Goal: Task Accomplishment & Management: Manage account settings

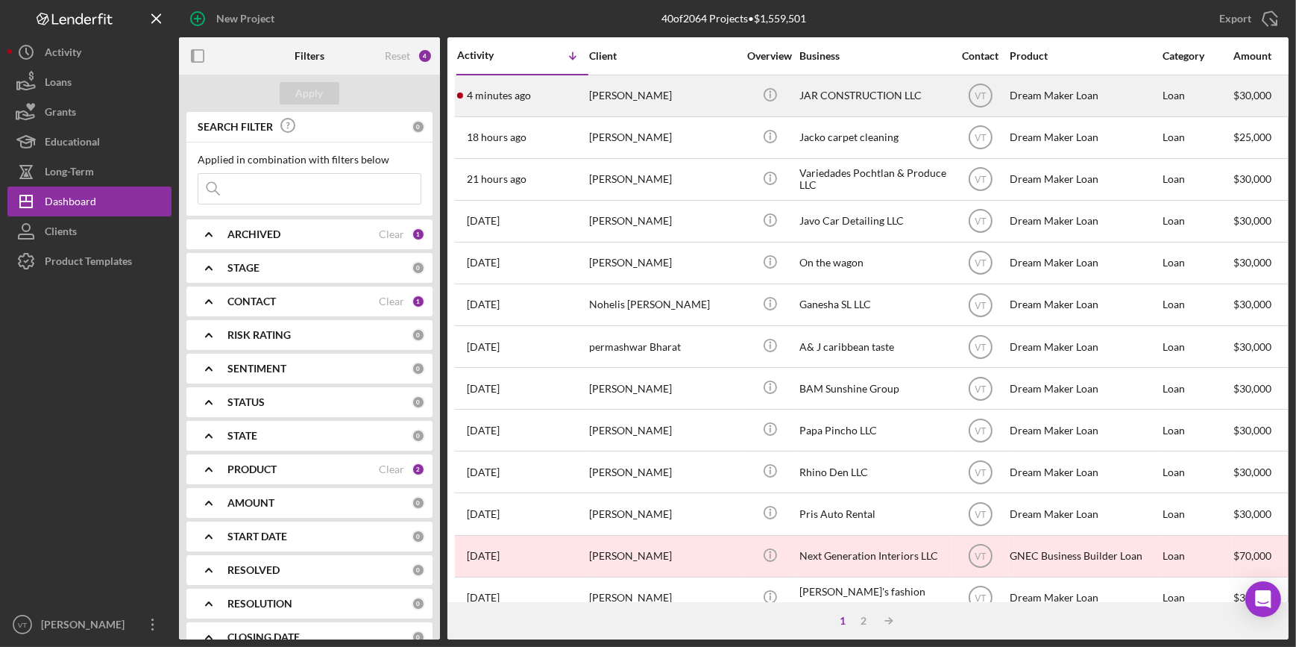
click at [662, 93] on div "[PERSON_NAME]" at bounding box center [663, 96] width 149 height 40
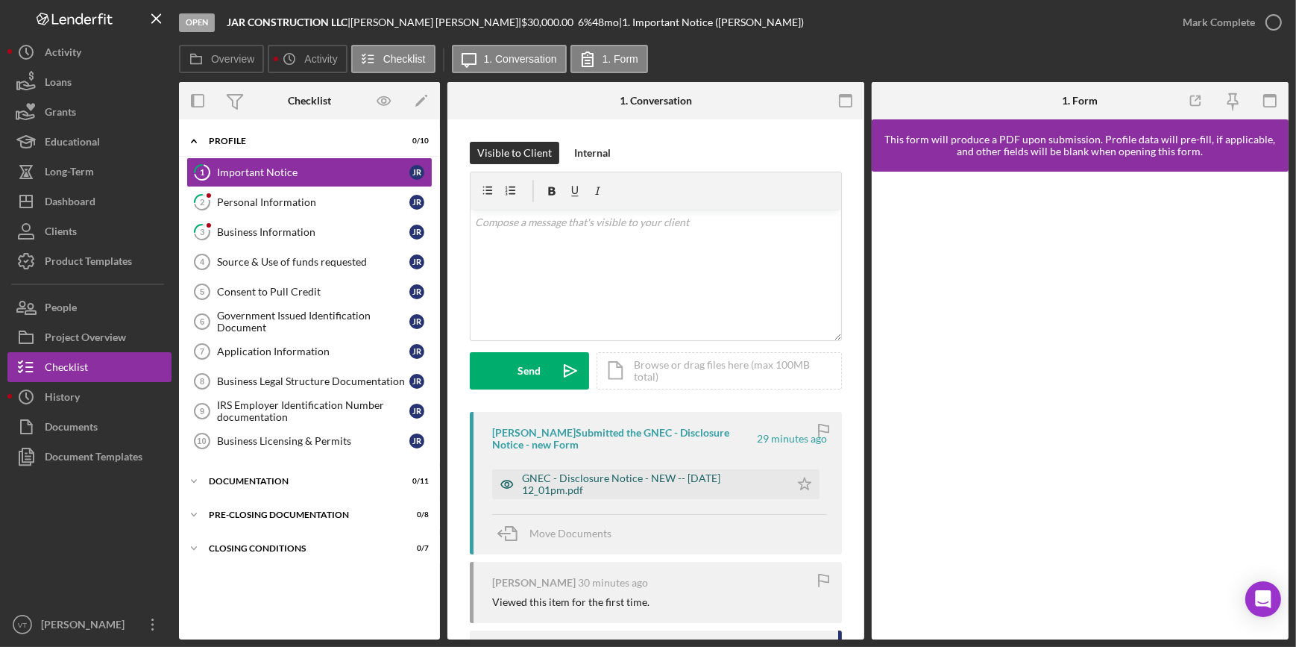
click at [595, 478] on div "GNEC - Disclosure Notice - NEW -- 2025-08-28 12_01pm.pdf" at bounding box center [652, 484] width 260 height 24
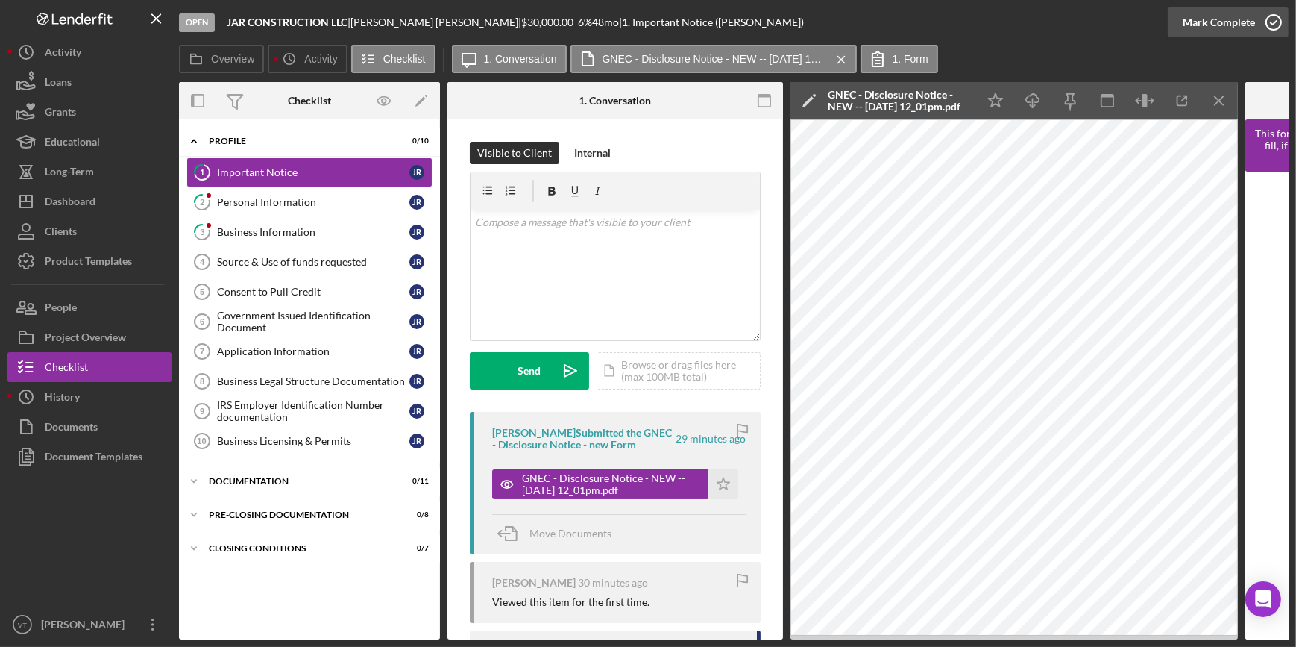
click at [1171, 36] on button "Mark Complete" at bounding box center [1228, 22] width 121 height 30
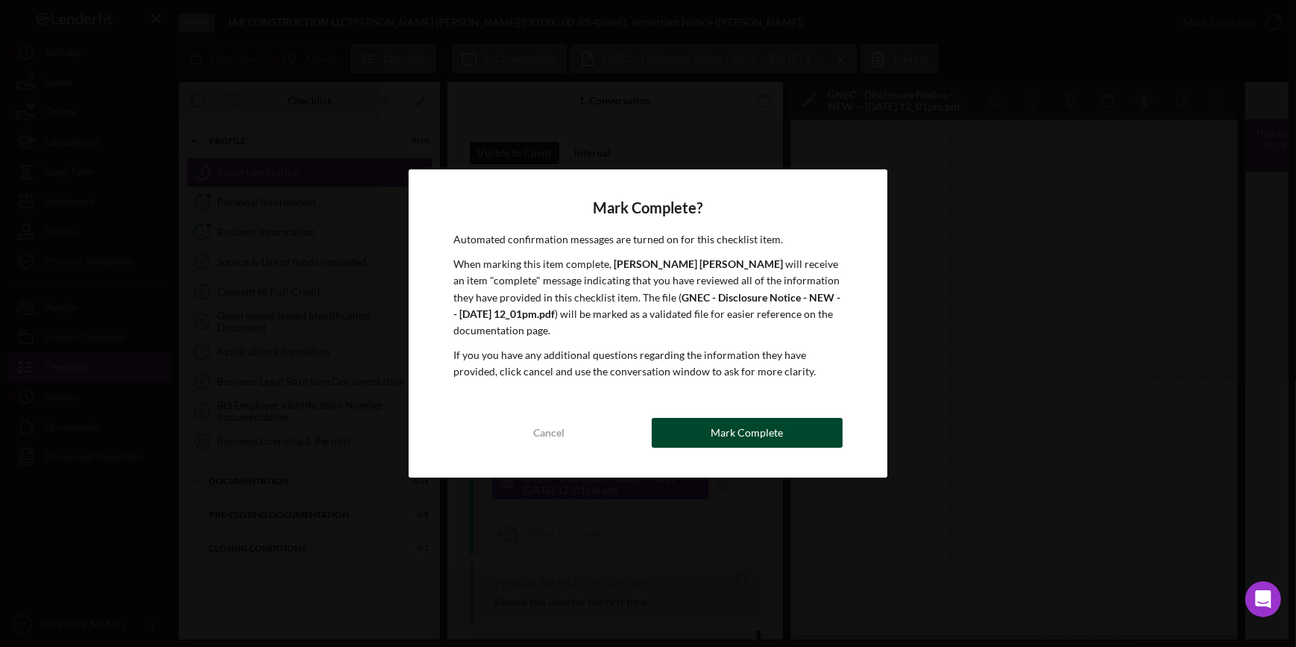
click at [779, 427] on div "Mark Complete" at bounding box center [747, 433] width 72 height 30
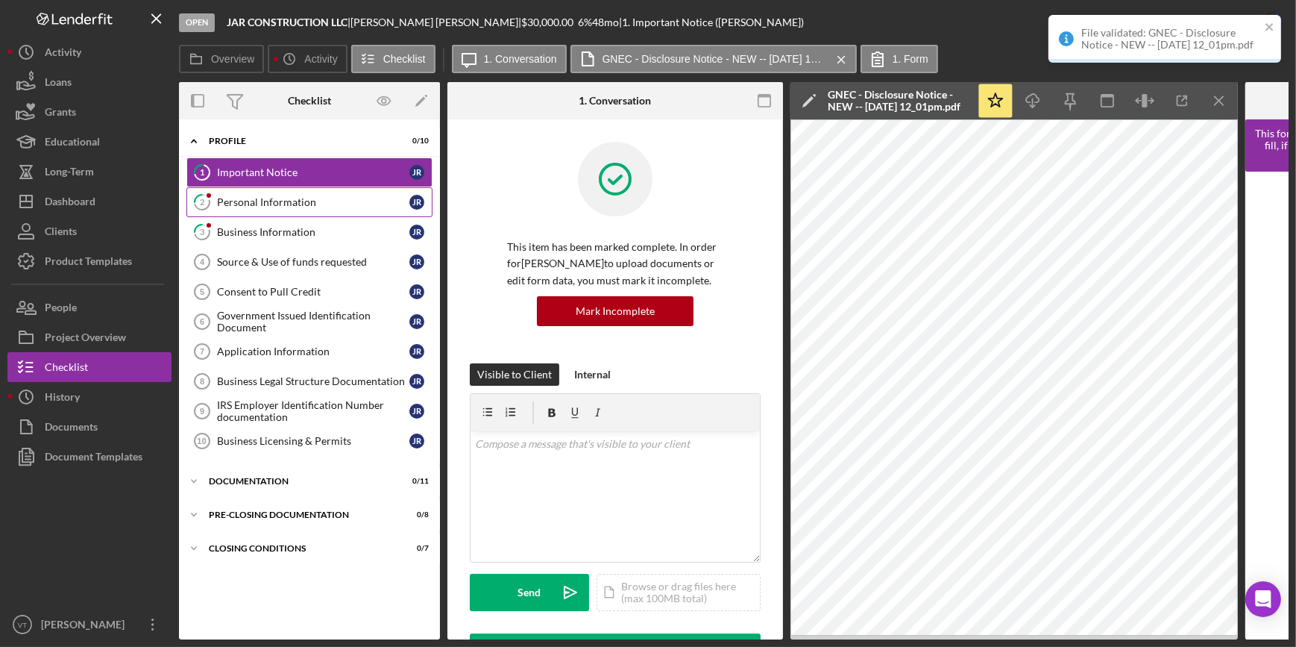
click at [301, 201] on div "Personal Information" at bounding box center [313, 202] width 192 height 12
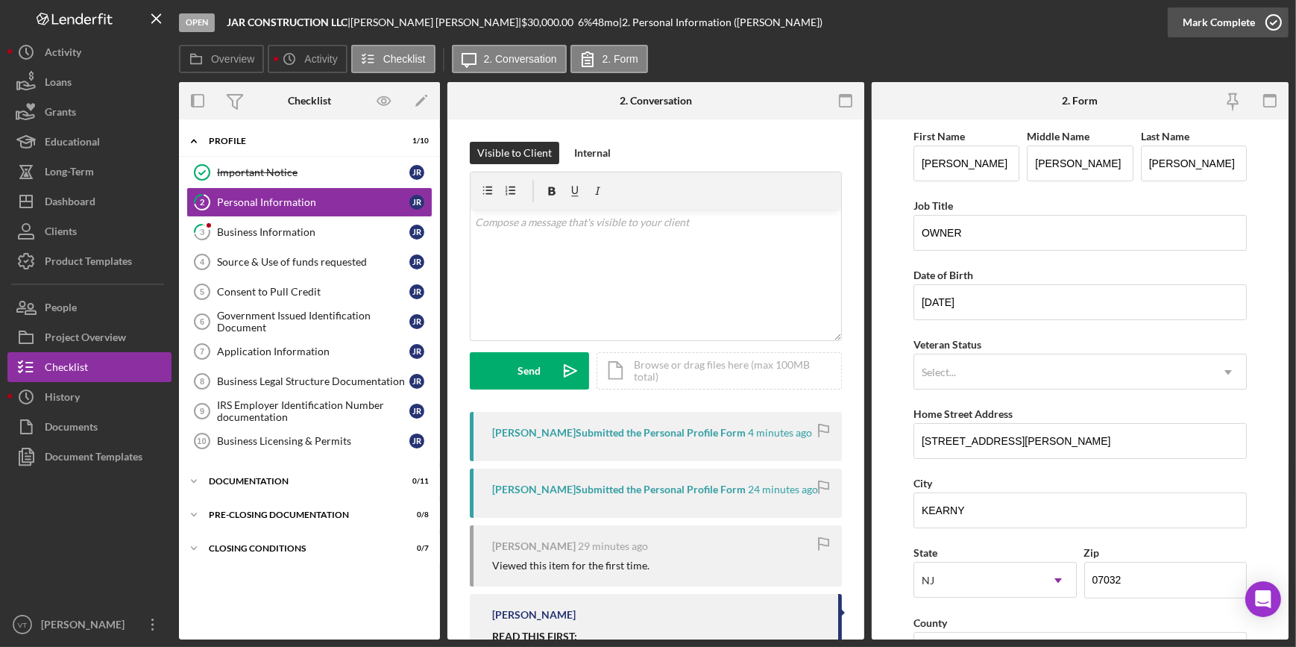
click at [1207, 19] on div "Mark Complete" at bounding box center [1219, 22] width 72 height 30
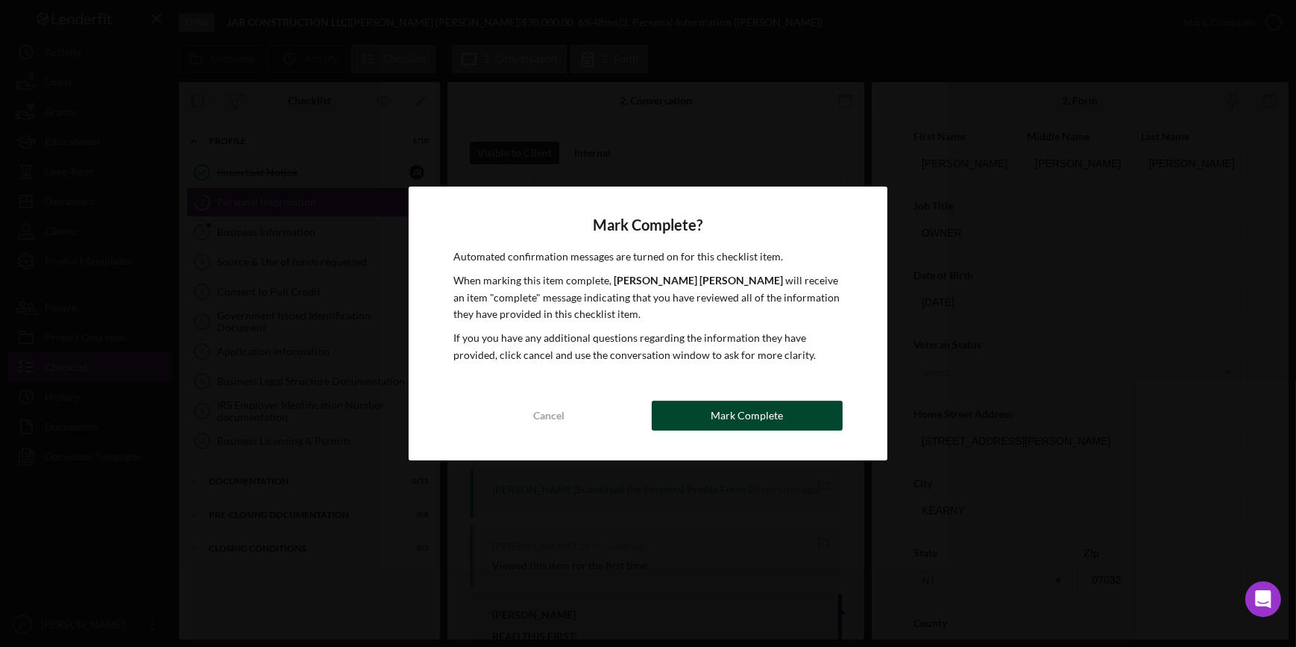
click at [754, 424] on div "Mark Complete" at bounding box center [747, 415] width 72 height 30
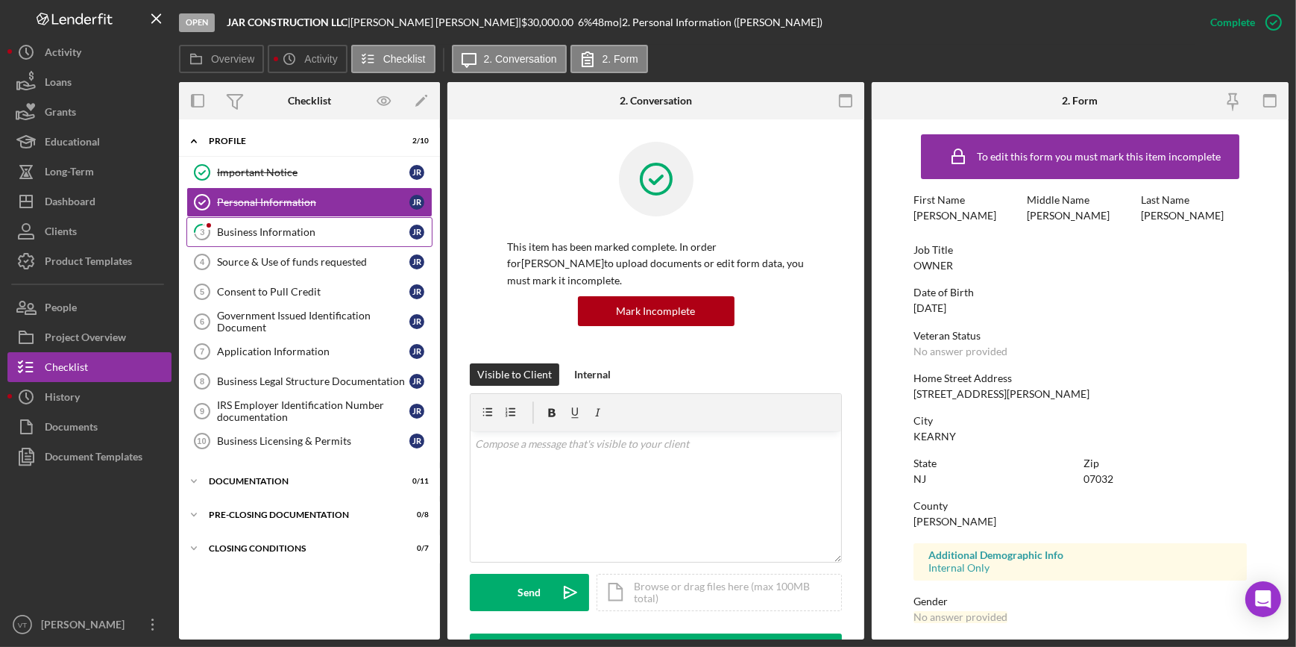
click at [301, 238] on link "3 Business Information J R" at bounding box center [309, 232] width 246 height 30
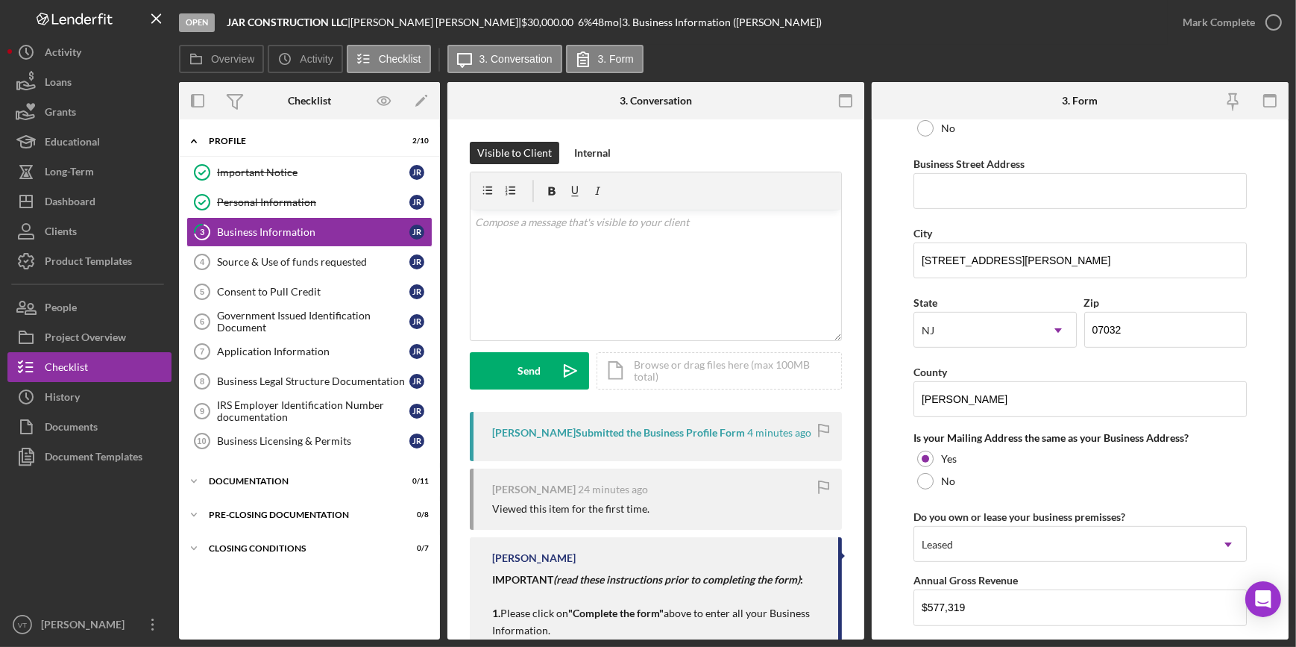
scroll to position [881, 0]
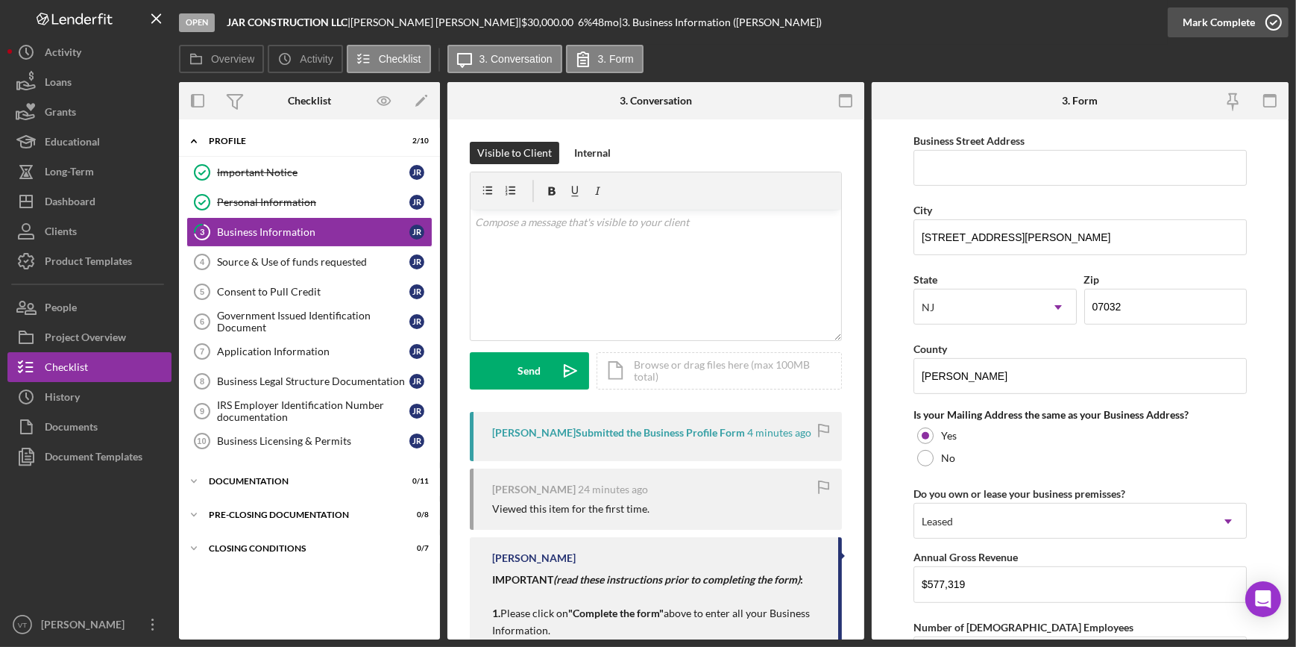
click at [1184, 34] on button "Mark Complete" at bounding box center [1228, 22] width 121 height 30
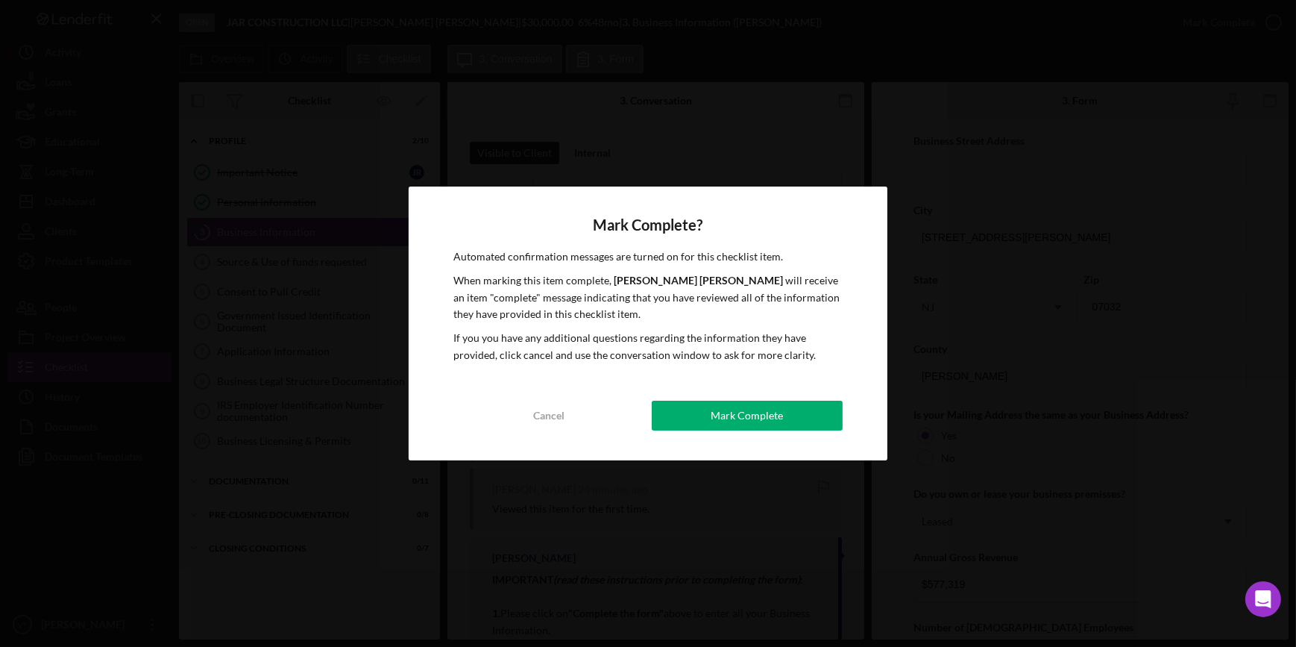
click at [804, 406] on button "Mark Complete" at bounding box center [747, 415] width 191 height 30
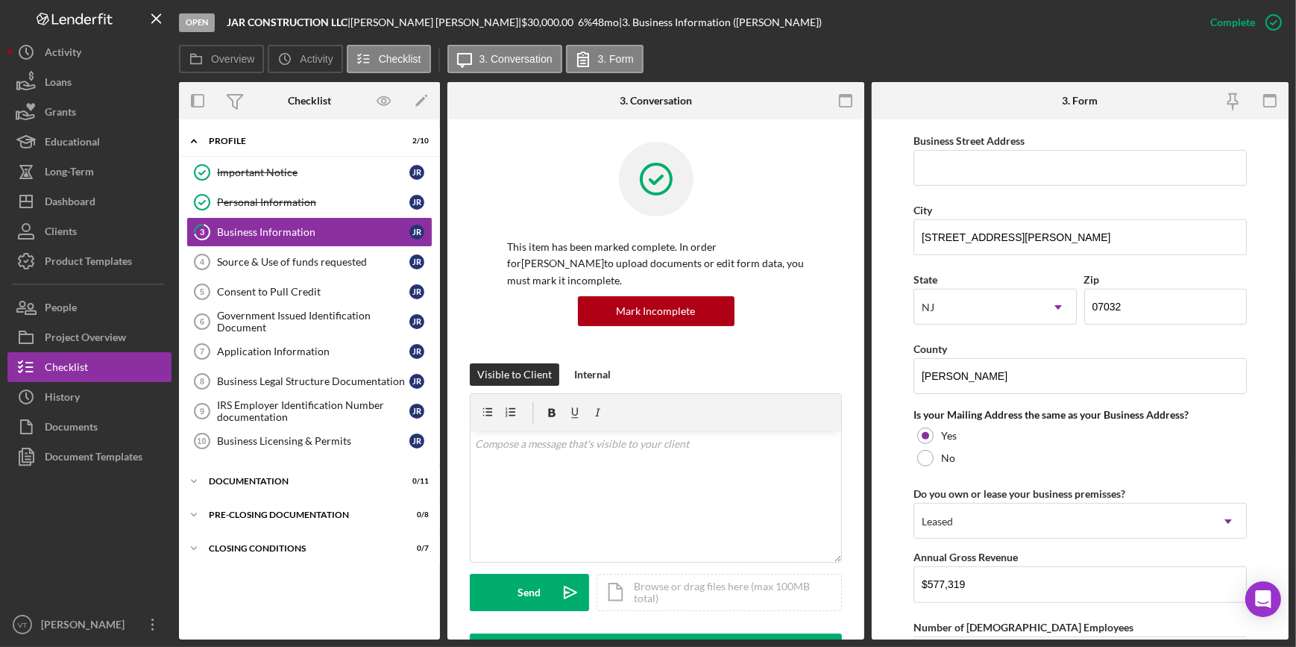
scroll to position [575, 0]
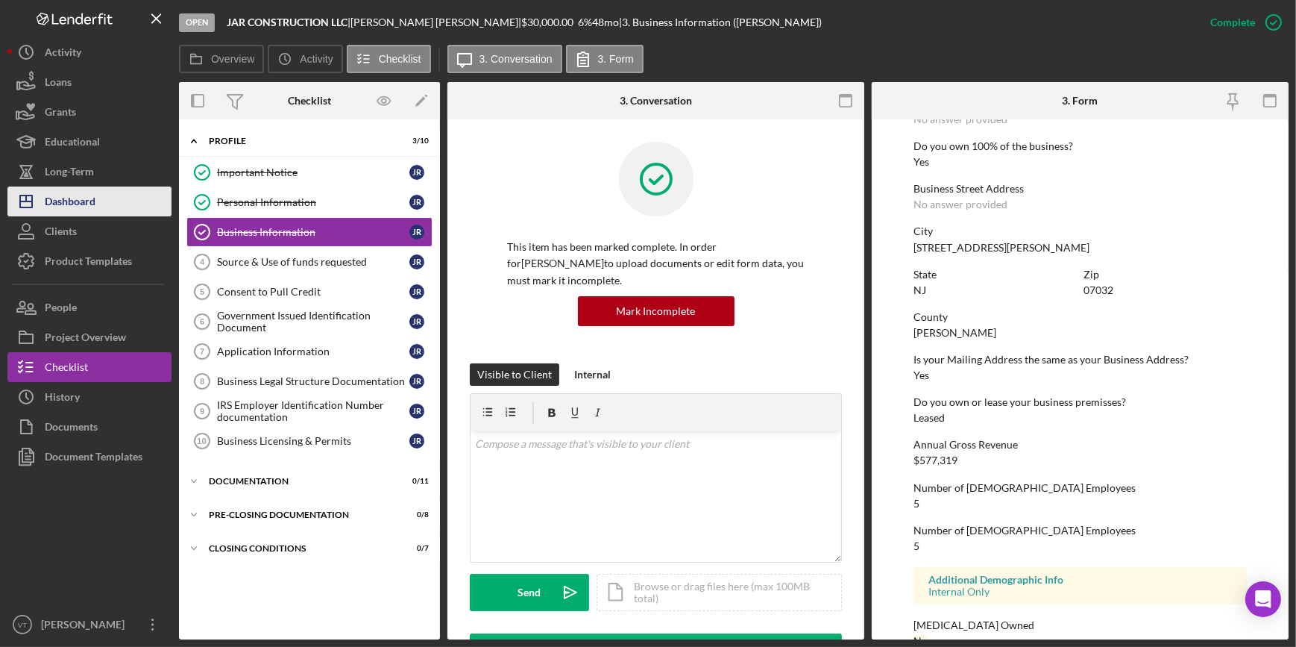
click at [110, 201] on button "Icon/Dashboard Dashboard" at bounding box center [89, 201] width 164 height 30
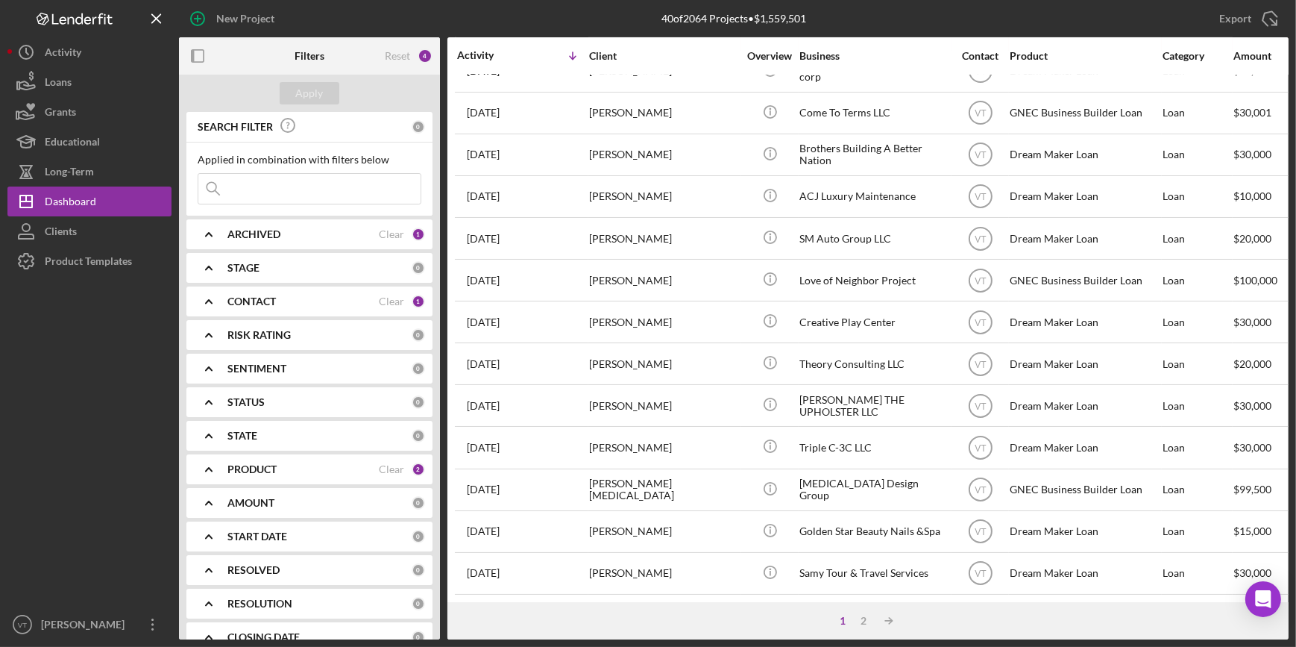
scroll to position [539, 0]
click at [865, 618] on div "2" at bounding box center [863, 621] width 21 height 12
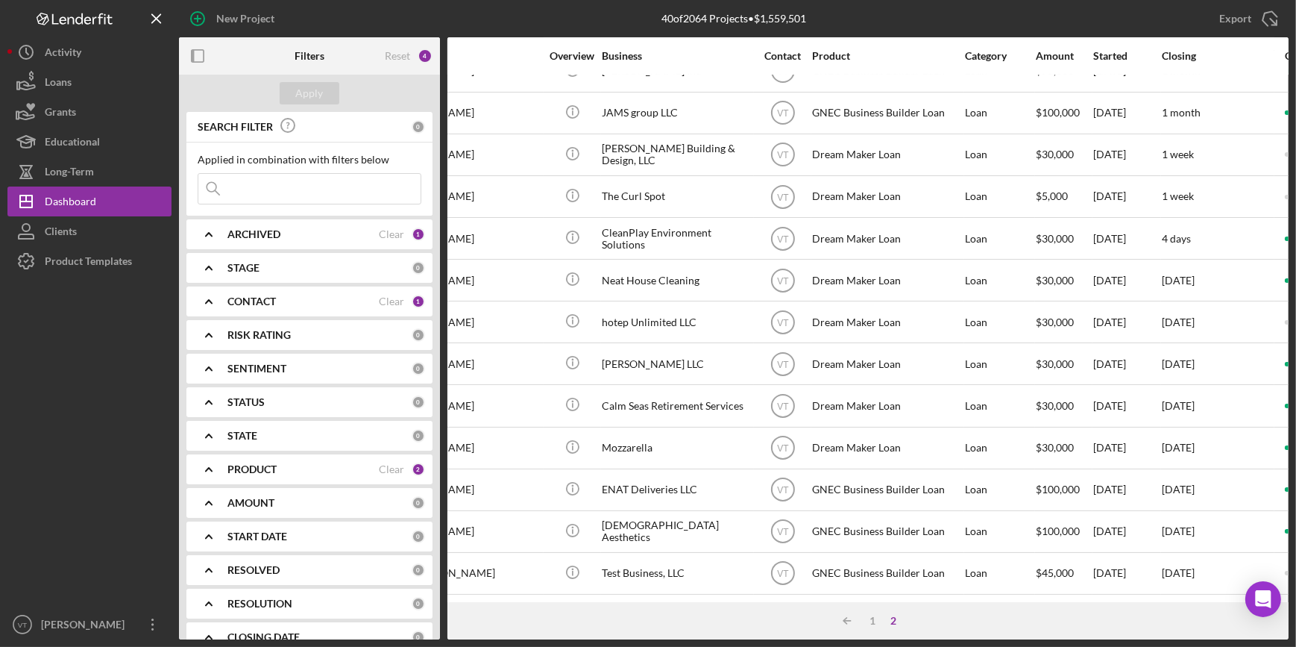
scroll to position [119, 0]
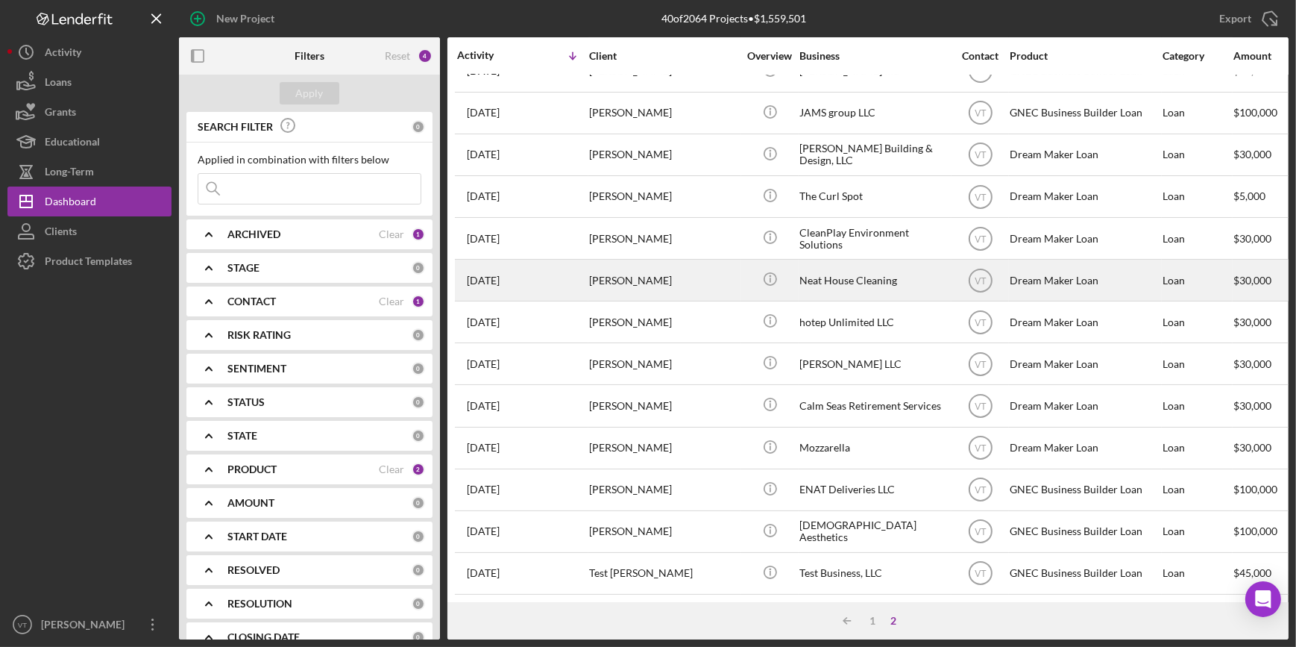
click at [679, 260] on div "Monica Campoverde" at bounding box center [663, 280] width 149 height 40
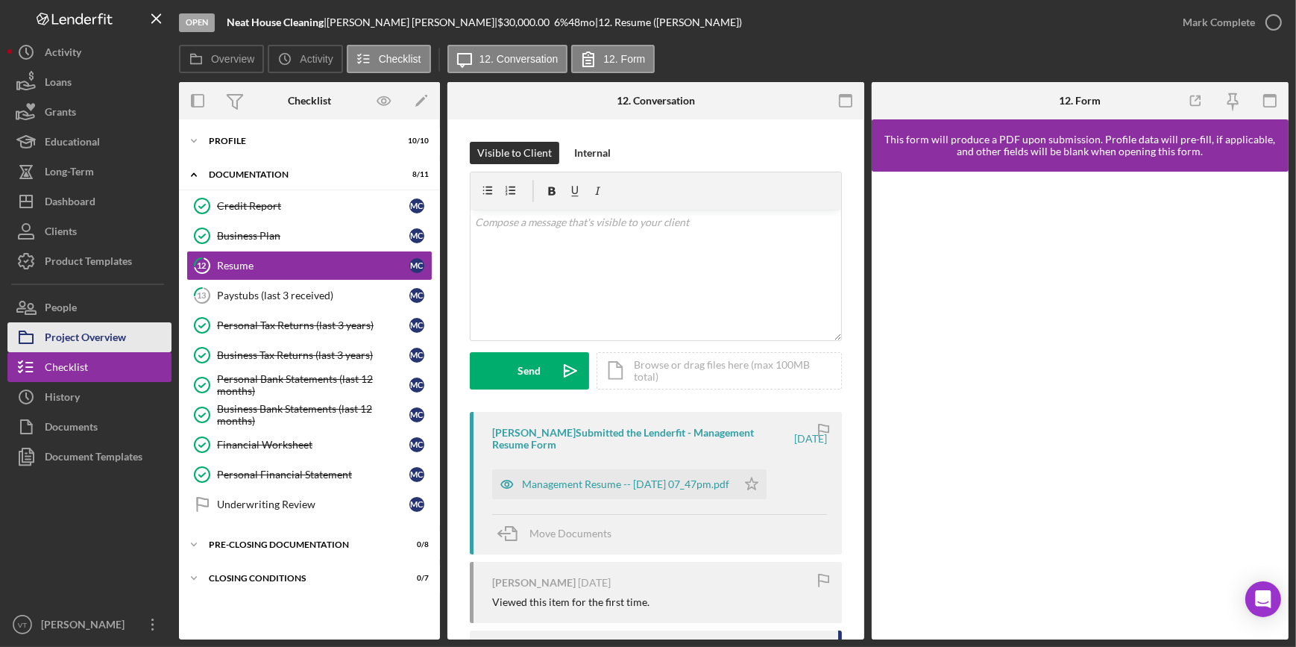
click at [122, 329] on div "Project Overview" at bounding box center [85, 339] width 81 height 34
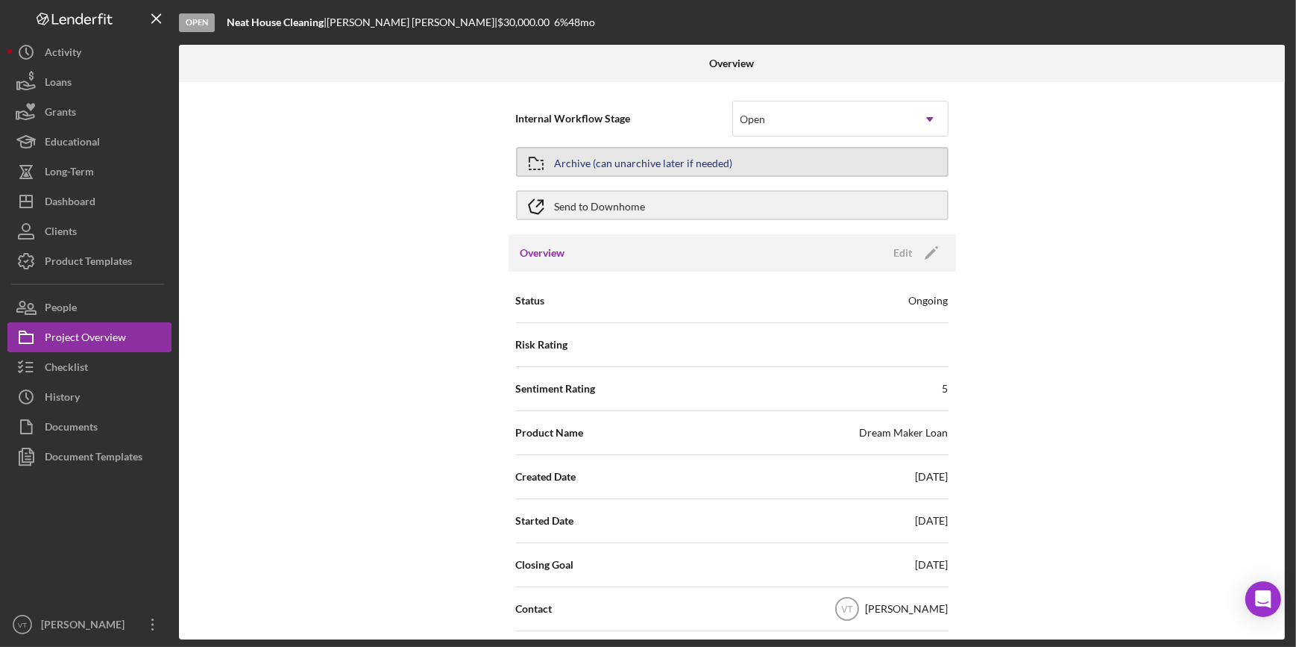
click at [597, 164] on div "Archive (can unarchive later if needed)" at bounding box center [644, 161] width 178 height 27
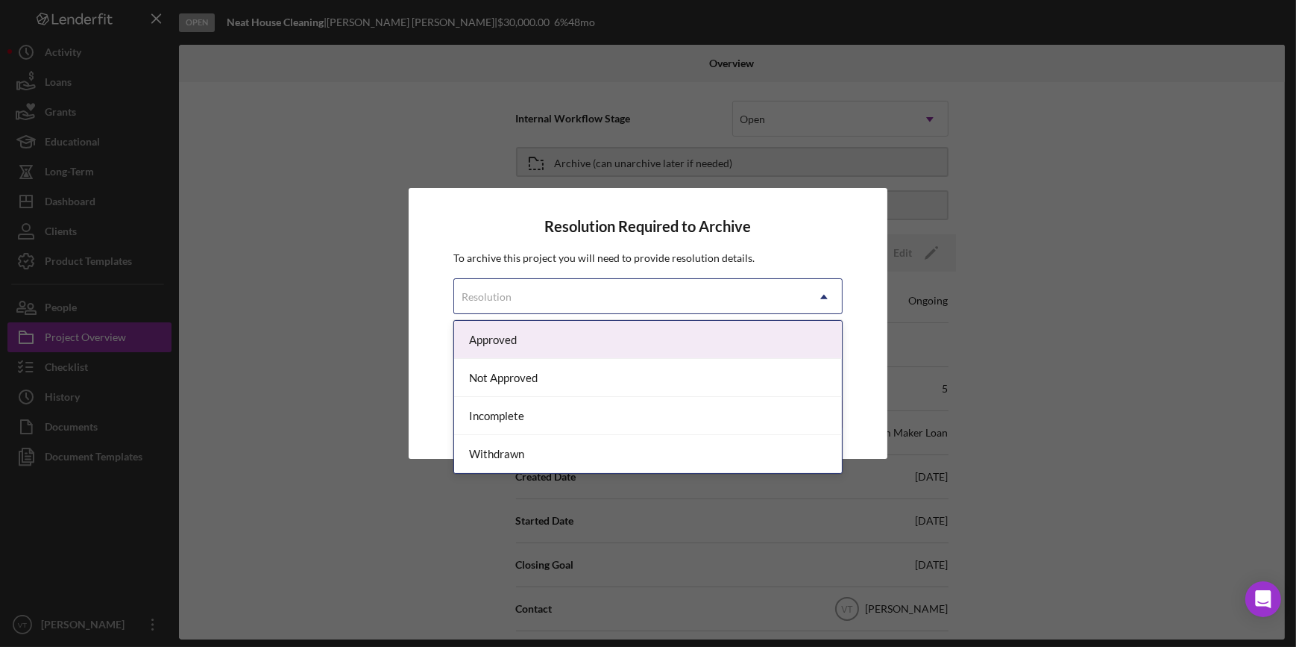
click at [650, 289] on div "Resolution" at bounding box center [629, 297] width 351 height 34
click at [632, 336] on div "Approved" at bounding box center [647, 340] width 387 height 38
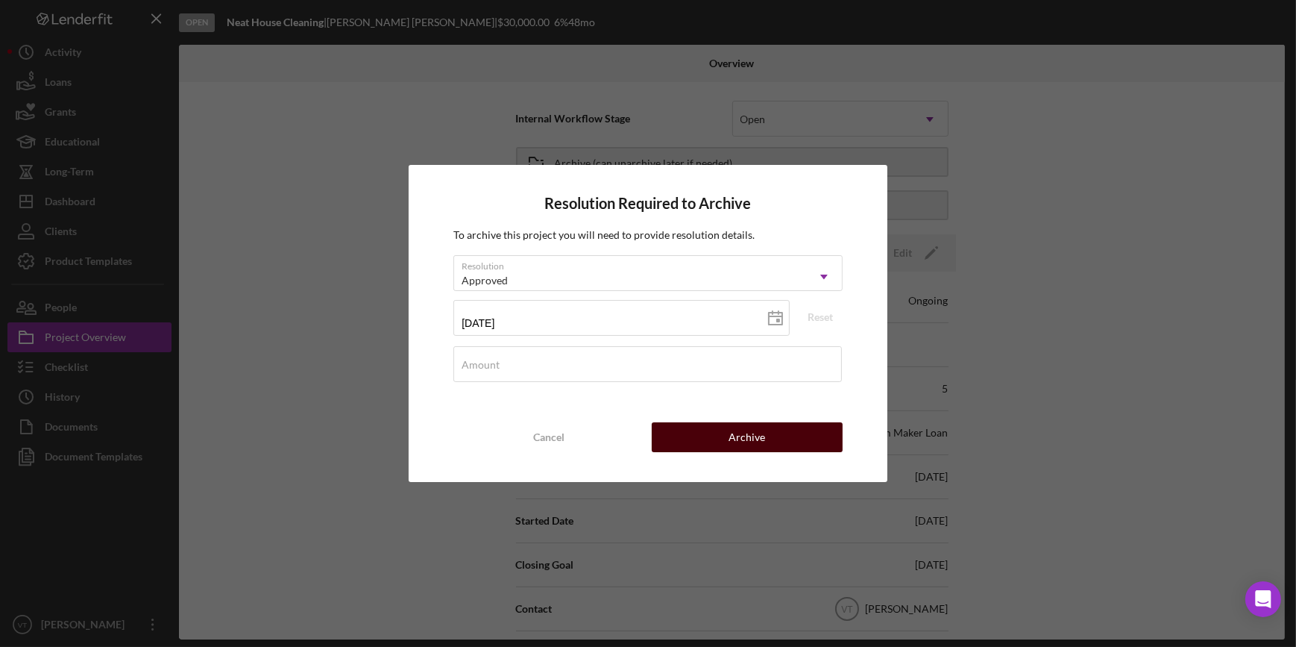
click at [680, 438] on button "Archive" at bounding box center [747, 437] width 191 height 30
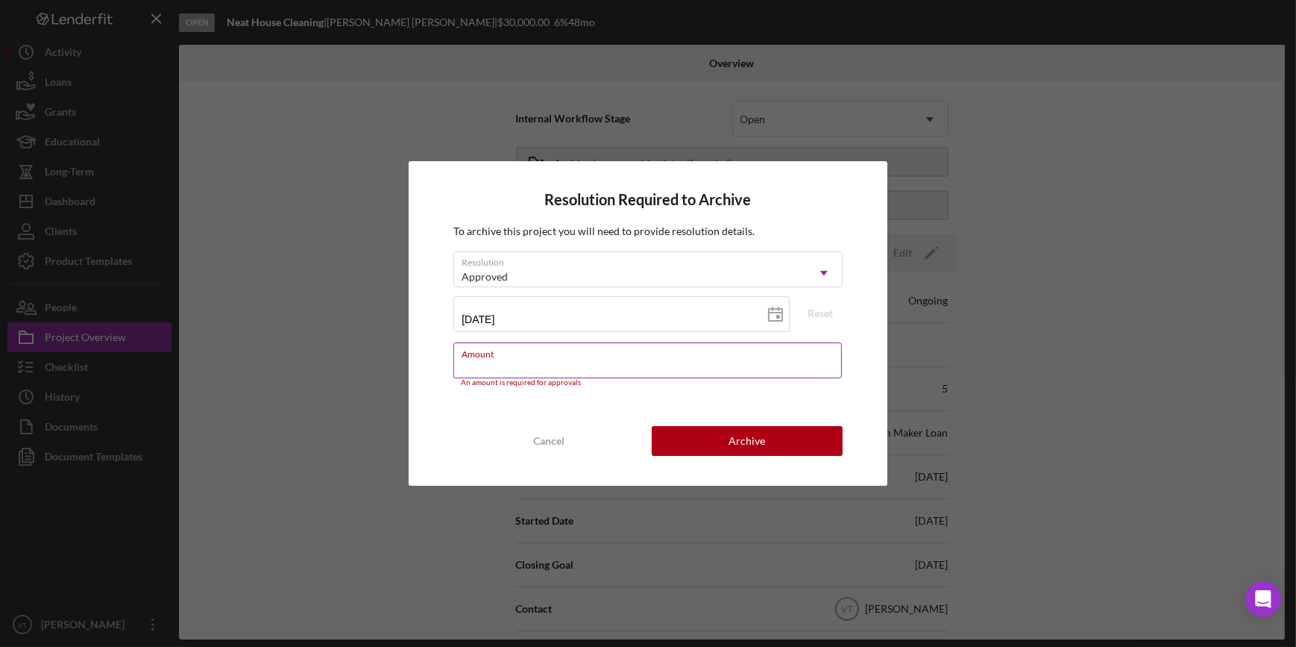
click at [618, 348] on div "Amount An amount is required for approvals" at bounding box center [647, 364] width 389 height 45
type input "$30,000"
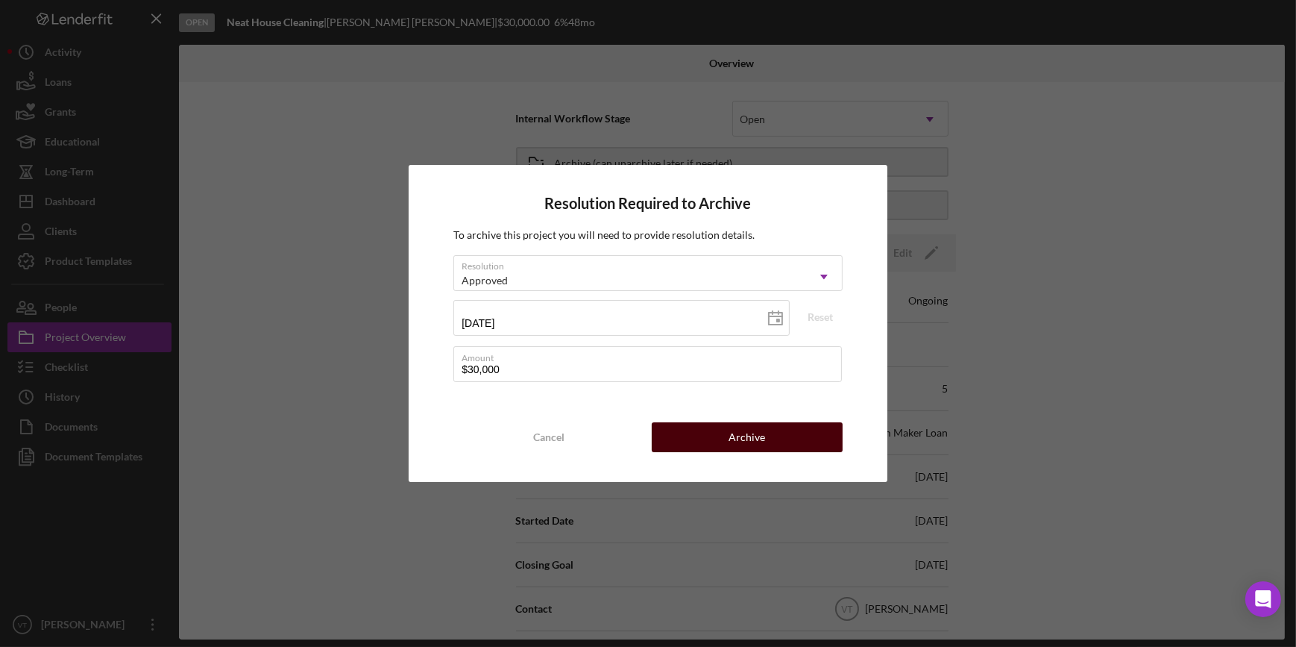
click at [732, 432] on div "Archive" at bounding box center [747, 437] width 37 height 30
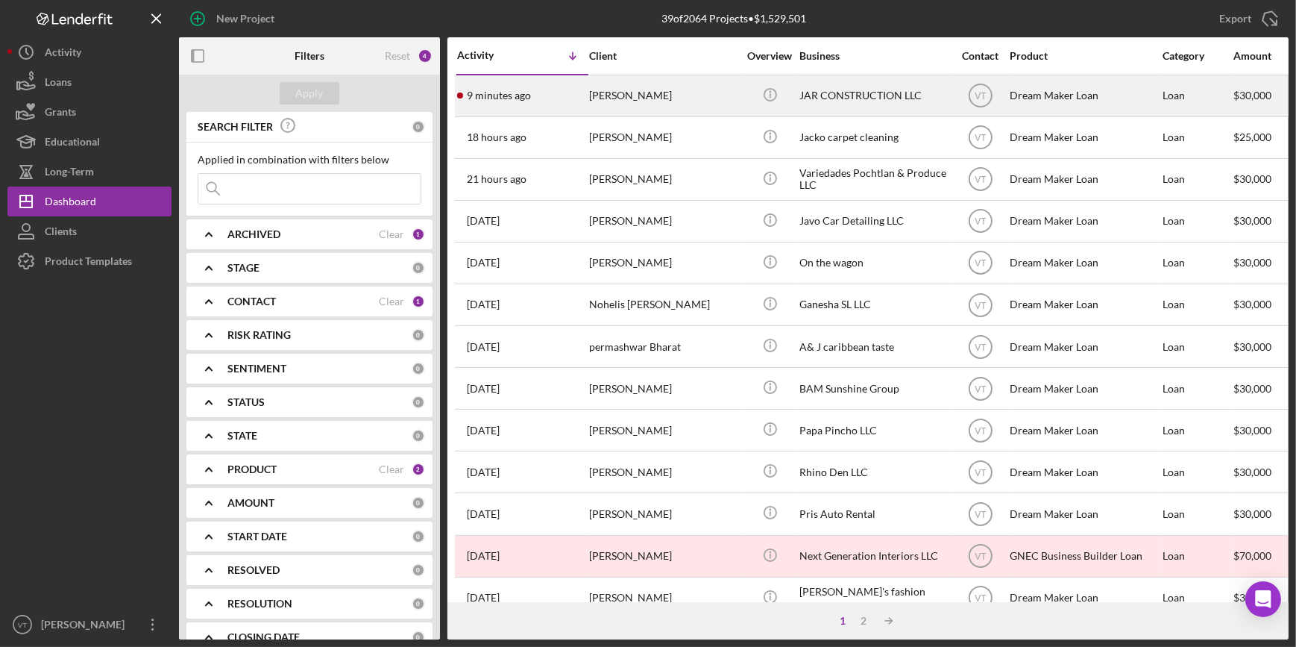
click at [645, 105] on div "[PERSON_NAME]" at bounding box center [663, 96] width 149 height 40
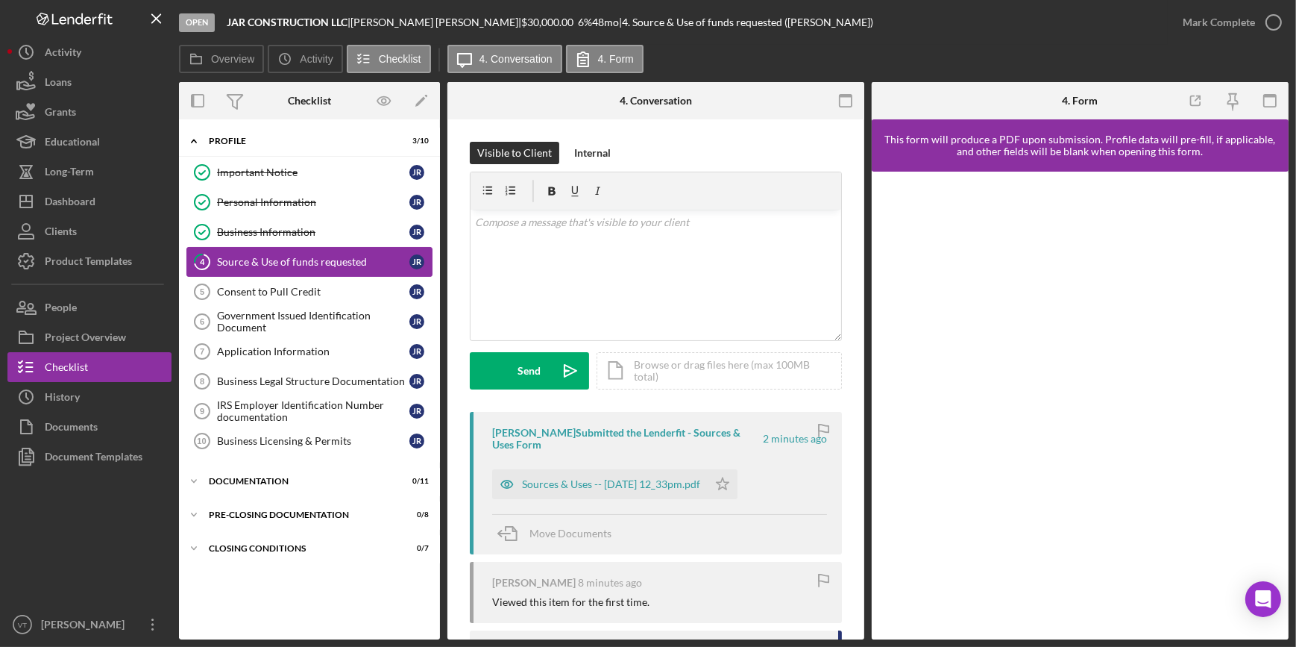
click at [336, 262] on div "Source & Use of funds requested" at bounding box center [313, 262] width 192 height 12
click at [588, 485] on div "Sources & Uses -- 2025-08-28 12_33pm.pdf" at bounding box center [611, 484] width 178 height 12
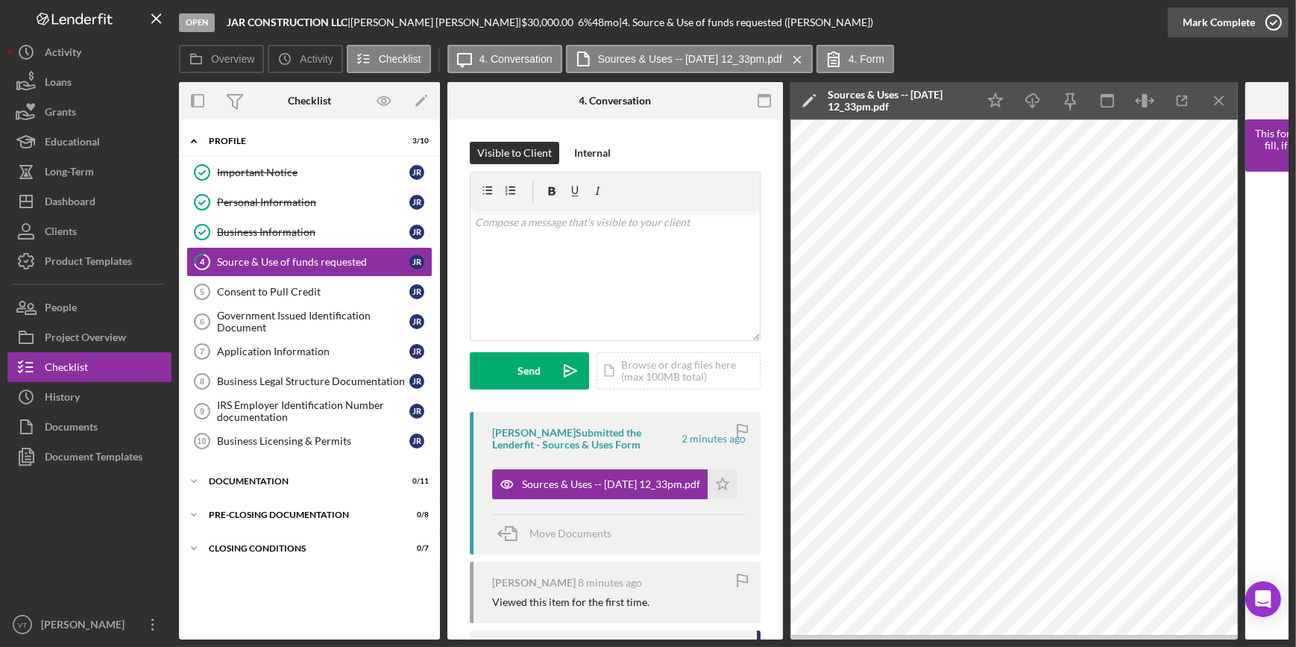
click at [1207, 16] on div "Mark Complete" at bounding box center [1219, 22] width 72 height 30
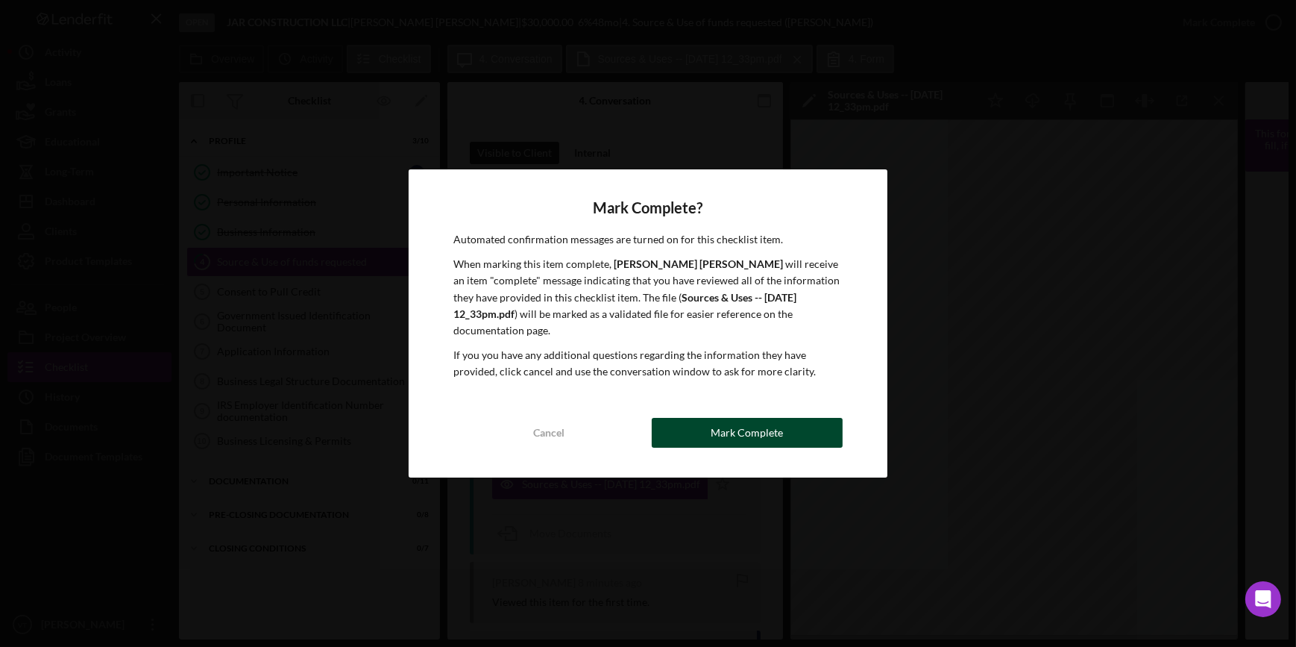
click at [719, 425] on div "Mark Complete" at bounding box center [747, 433] width 72 height 30
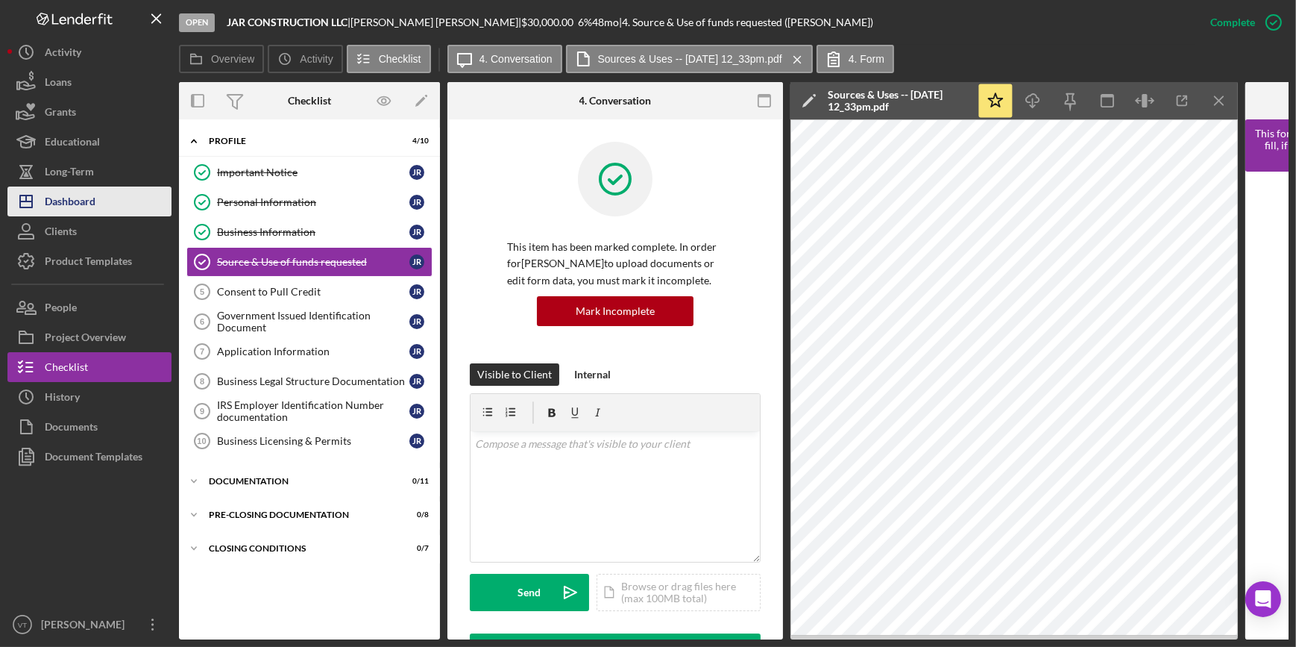
click at [94, 208] on div "Dashboard" at bounding box center [70, 203] width 51 height 34
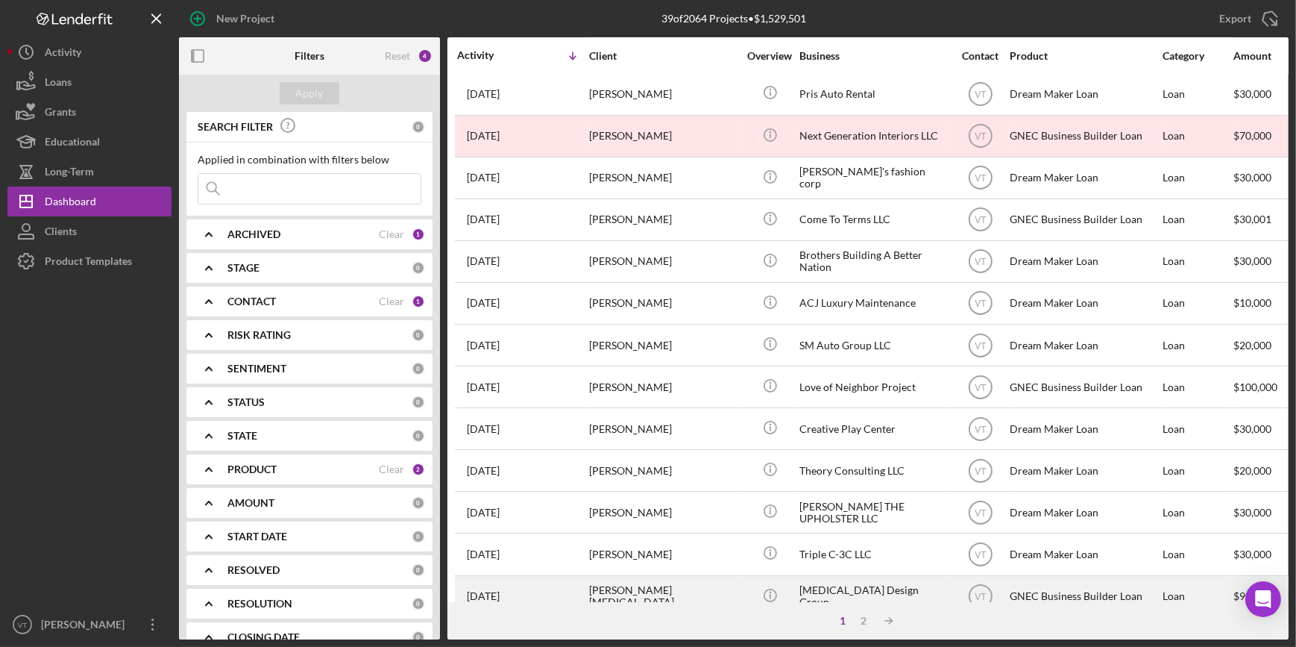
scroll to position [539, 0]
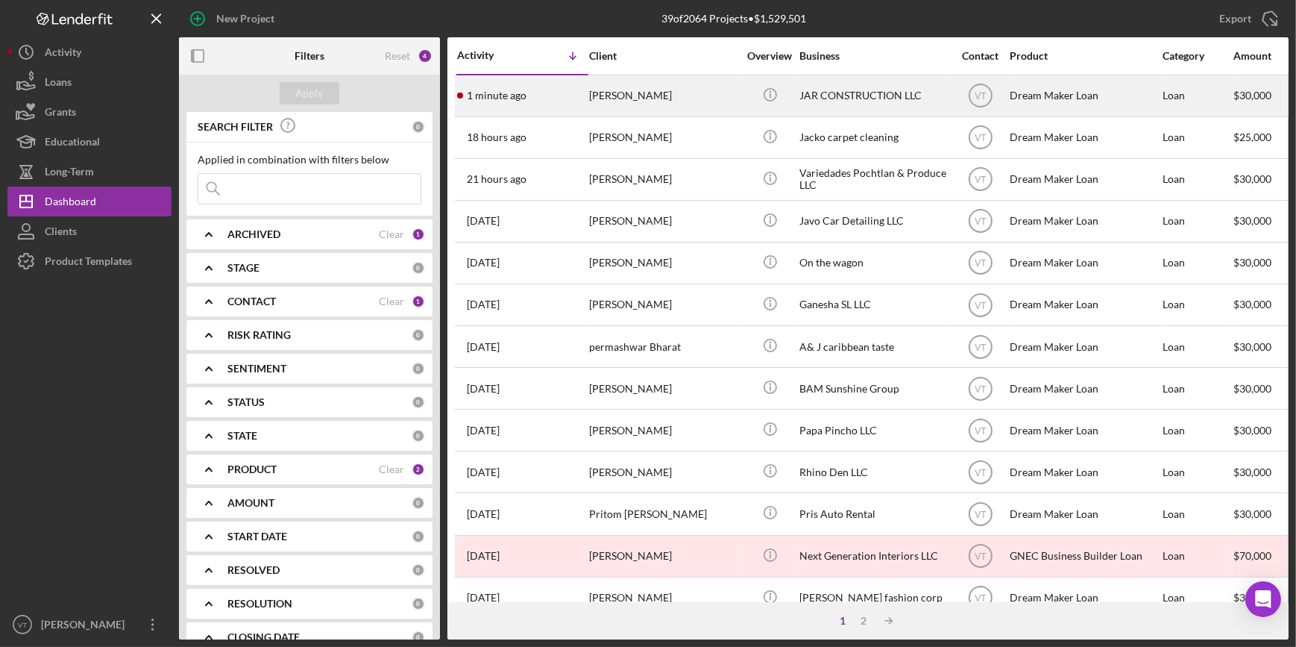
click at [735, 97] on div "[PERSON_NAME]" at bounding box center [663, 96] width 149 height 40
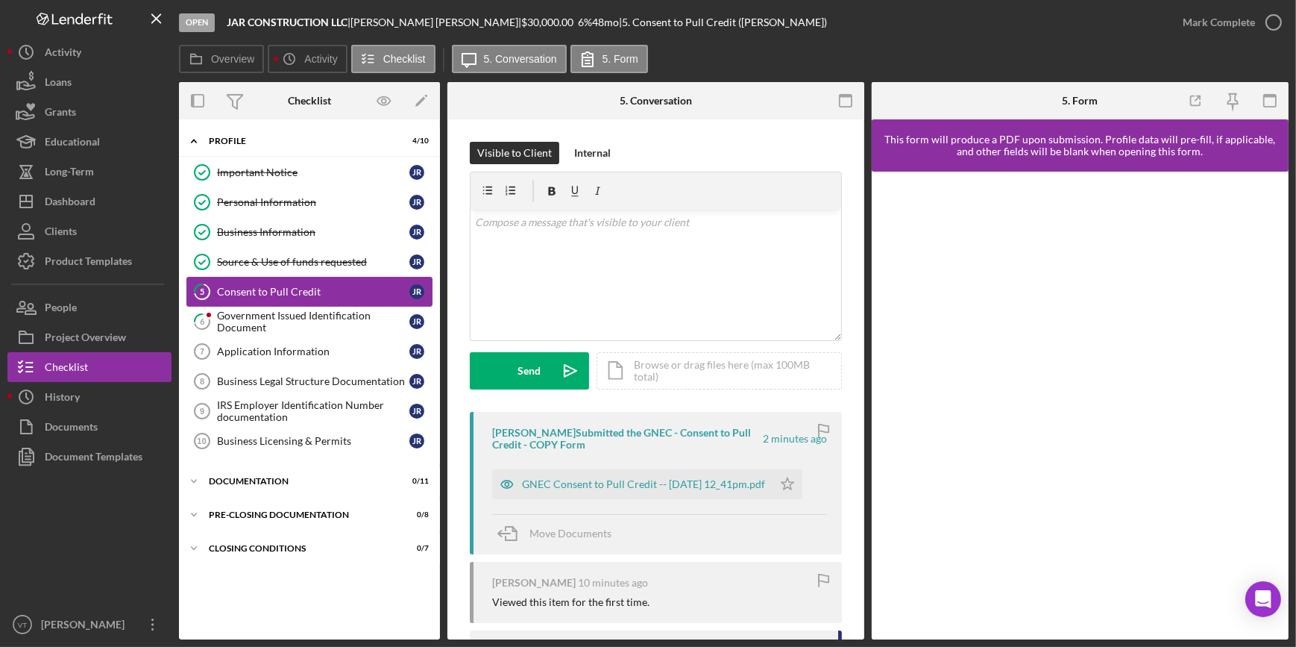
click at [297, 281] on link "5 Consent to Pull Credit J R" at bounding box center [309, 292] width 246 height 30
click at [538, 485] on div "GNEC Consent to Pull Credit -- 2025-08-28 12_41pm.pdf" at bounding box center [643, 484] width 243 height 12
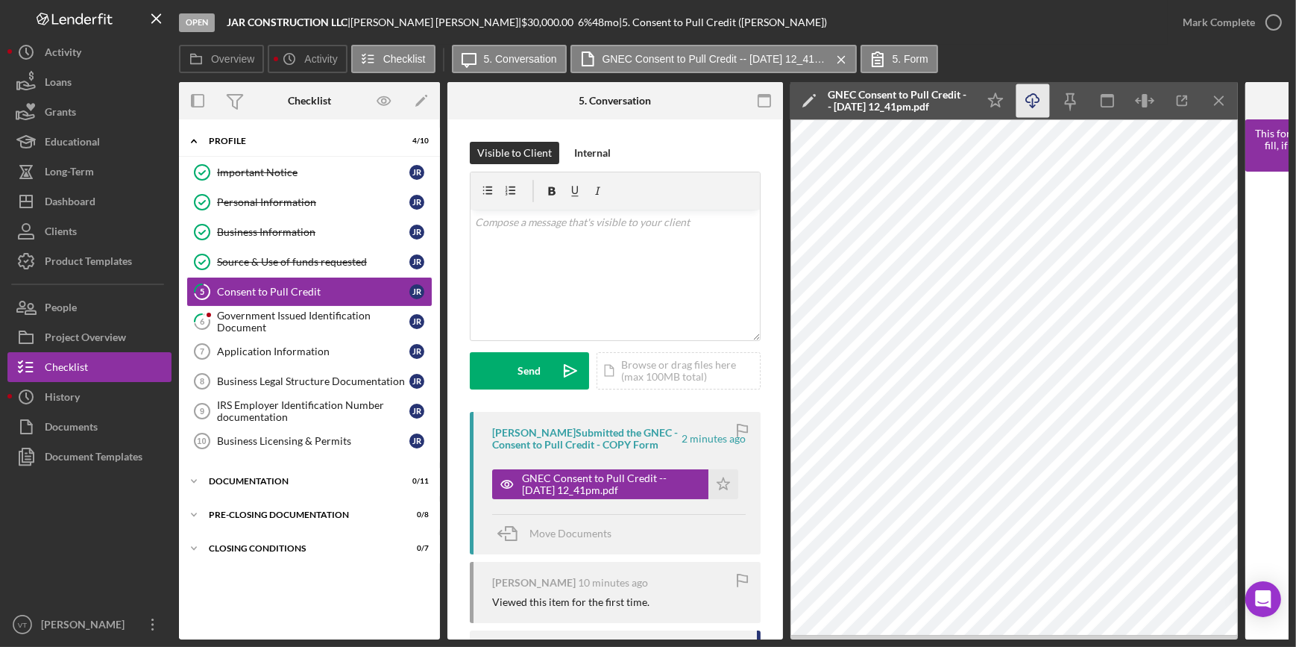
click at [1037, 104] on icon "Icon/Download" at bounding box center [1034, 101] width 34 height 34
click at [1201, 28] on div "Mark Complete" at bounding box center [1219, 22] width 72 height 30
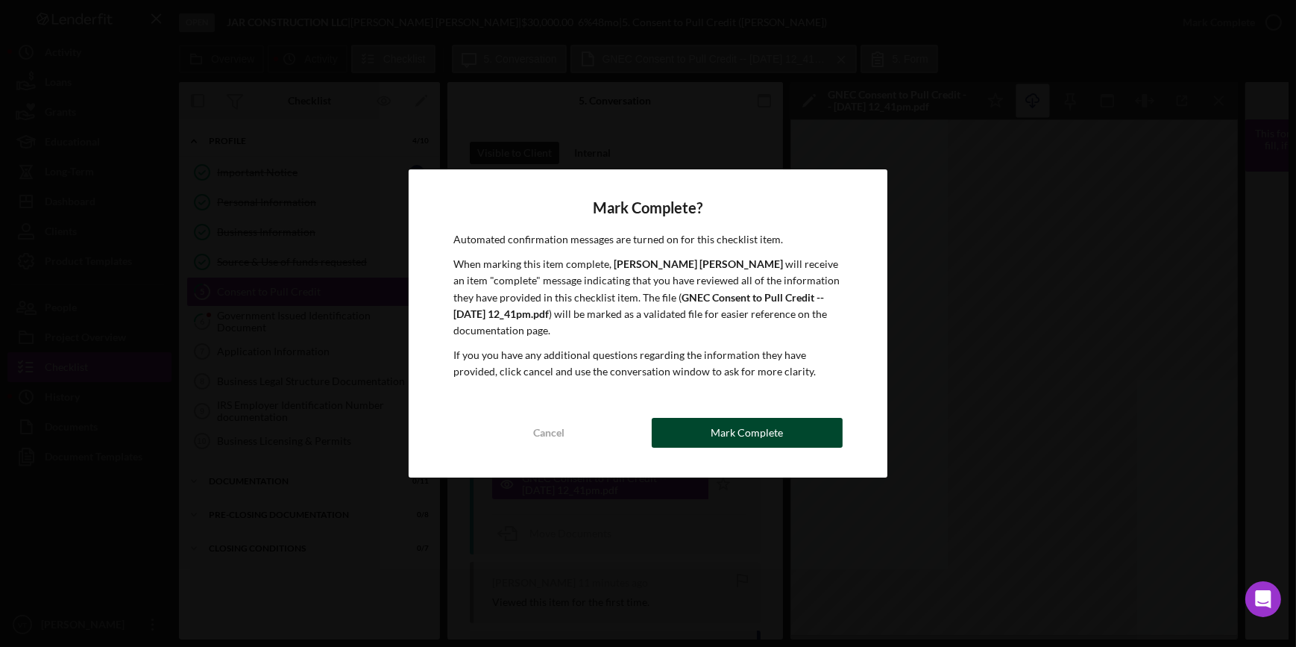
click at [694, 429] on button "Mark Complete" at bounding box center [747, 433] width 191 height 30
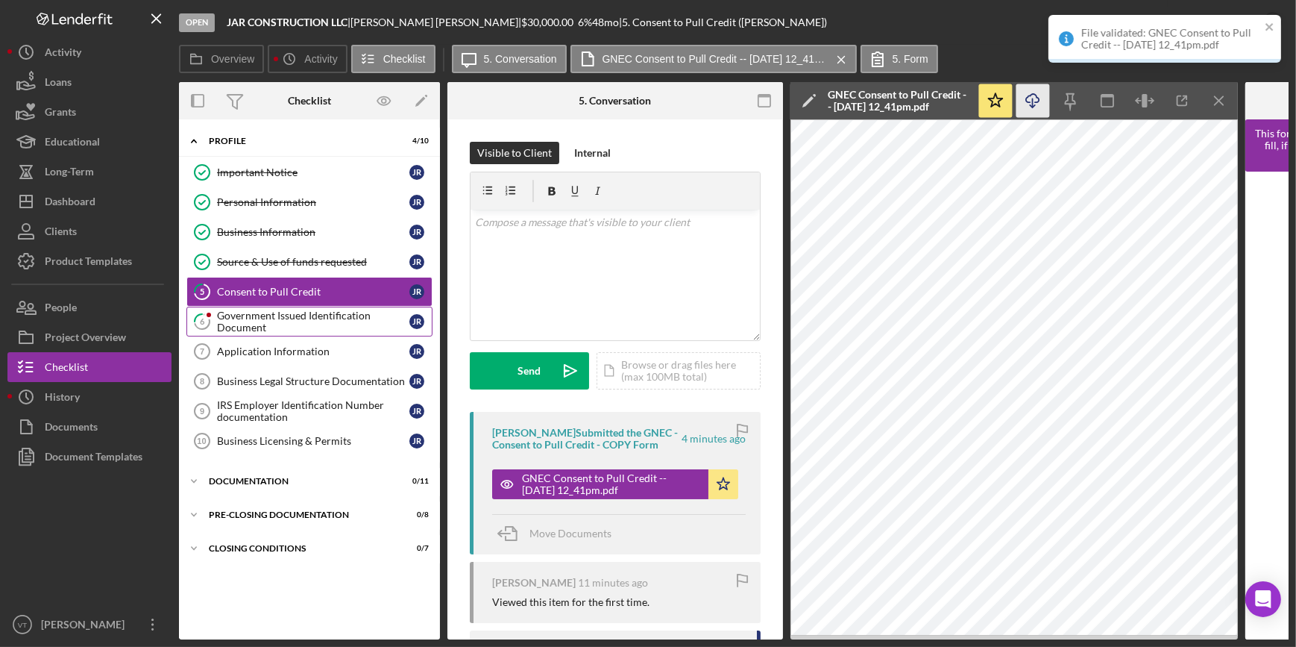
click at [245, 320] on div "Government Issued Identification Document" at bounding box center [313, 322] width 192 height 24
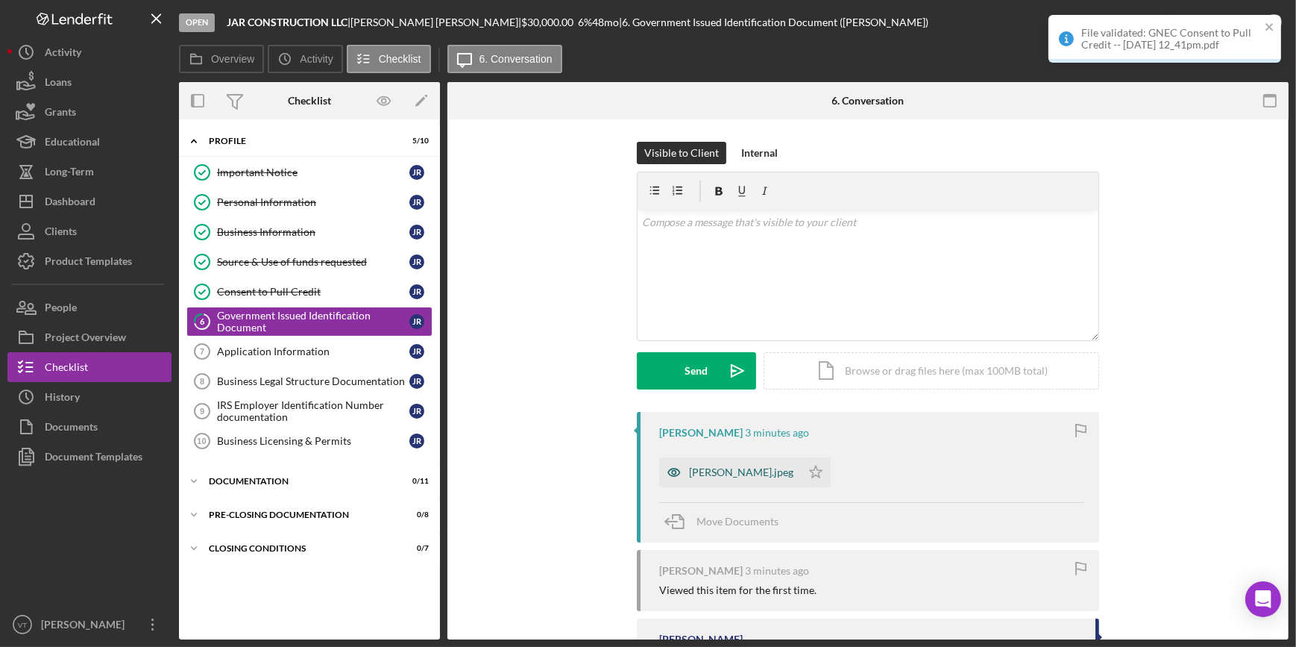
click at [706, 467] on div "JORGE.jpeg" at bounding box center [741, 472] width 104 height 12
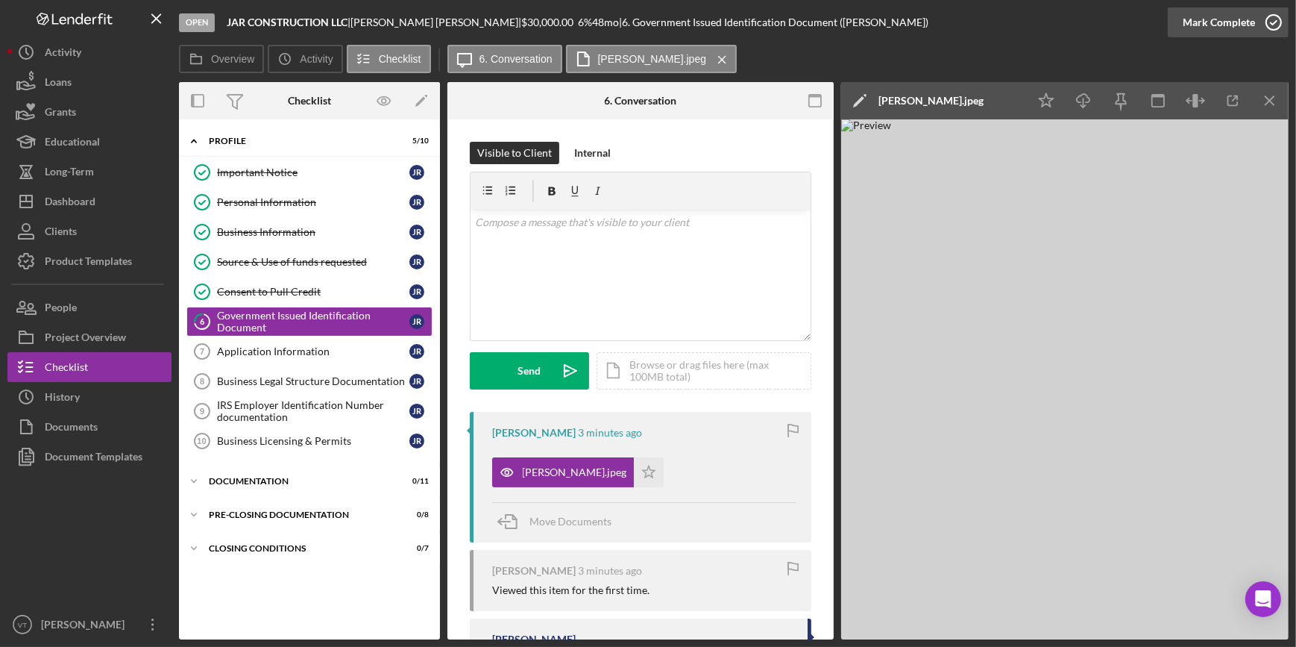
click at [1201, 30] on div "Mark Complete" at bounding box center [1219, 22] width 72 height 30
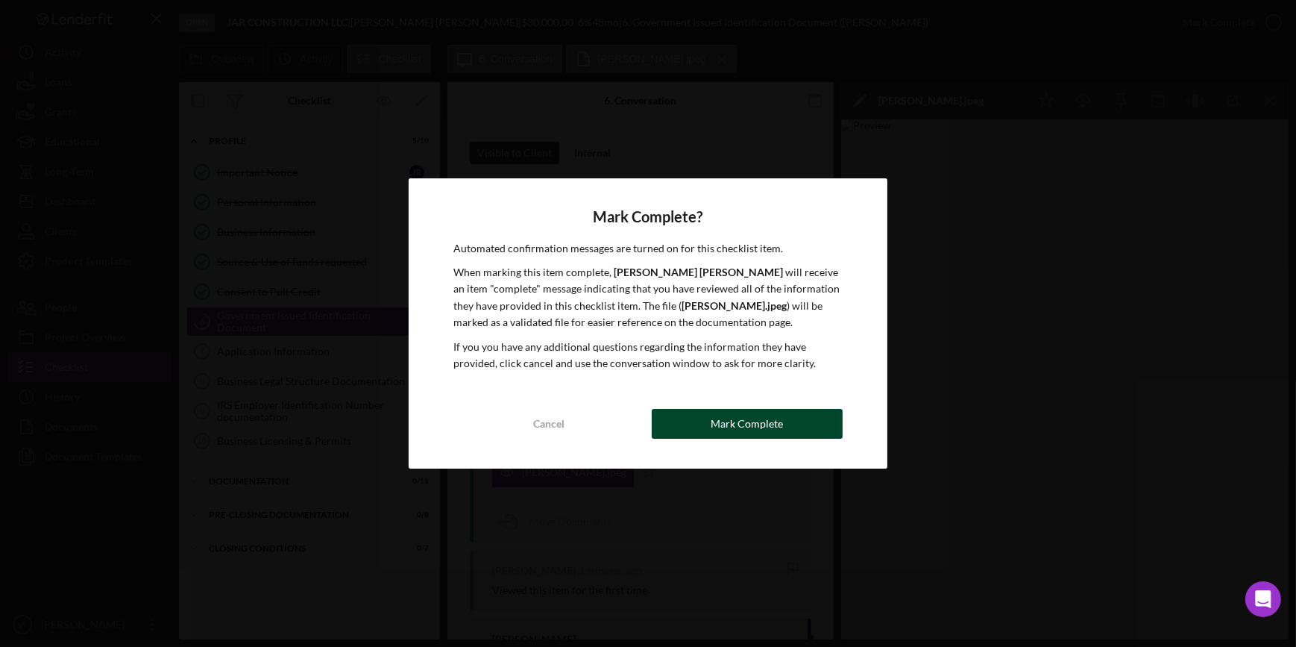
click at [814, 421] on button "Mark Complete" at bounding box center [747, 424] width 191 height 30
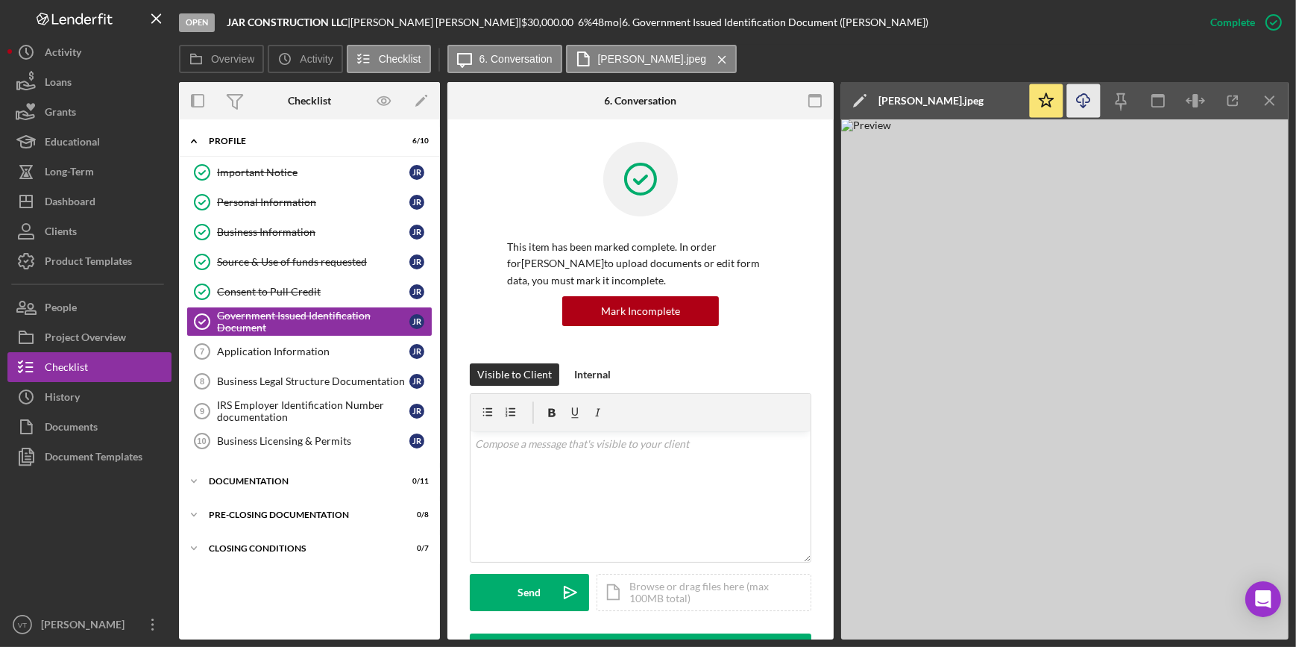
click at [1069, 101] on icon "Icon/Download" at bounding box center [1084, 101] width 34 height 34
click at [929, 43] on div "Open JAR CONSTRUCTION LLC | JORGE RAMOS | $30,000.00 6 % 48 mo | 6. Government …" at bounding box center [687, 22] width 1017 height 45
click at [222, 377] on div "Business Legal Structure Documentation" at bounding box center [313, 381] width 192 height 12
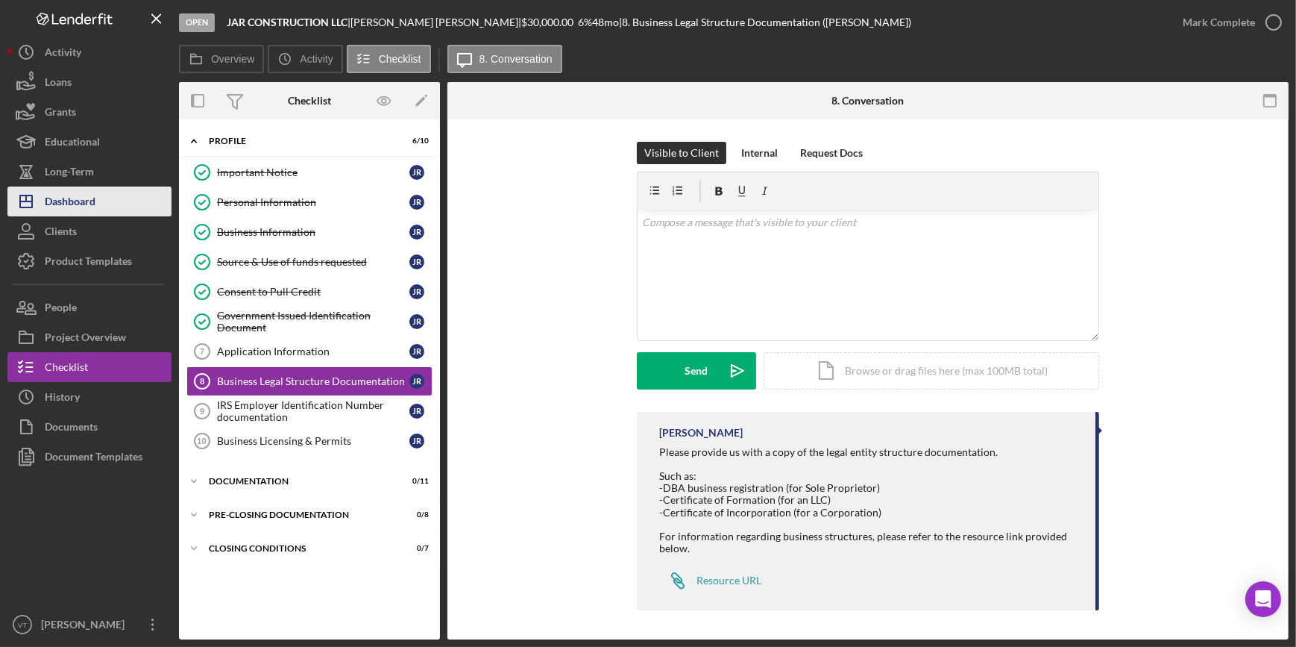
click at [60, 199] on div "Dashboard" at bounding box center [70, 203] width 51 height 34
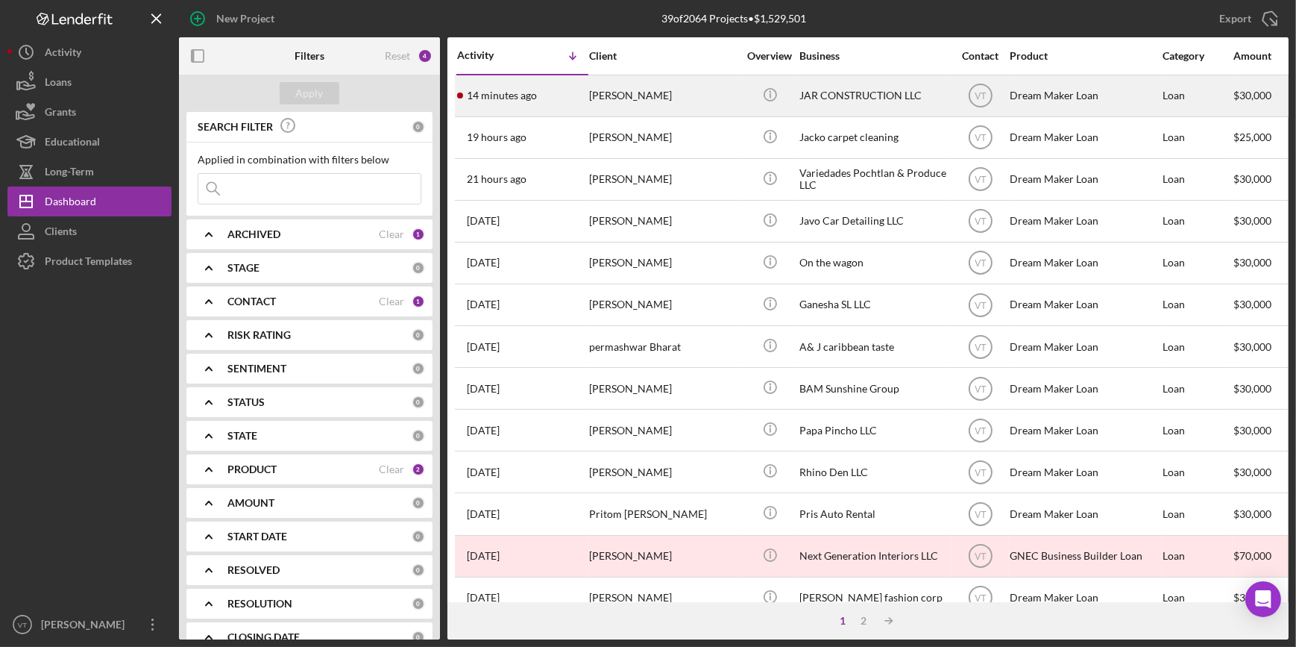
click at [547, 101] on div "14 minutes ago JORGE RAMOS" at bounding box center [522, 96] width 131 height 40
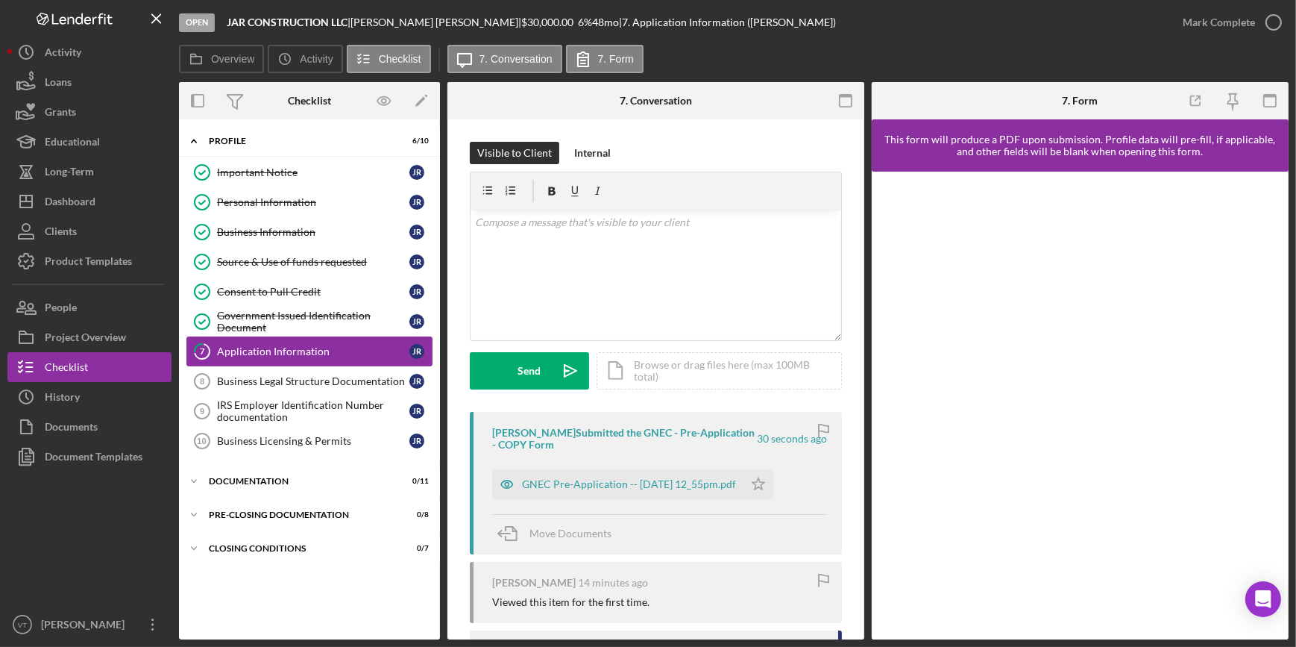
click at [313, 358] on link "7 Application Information J R" at bounding box center [309, 351] width 246 height 30
click at [535, 477] on div "GNEC Pre-Application -- 2025-08-28 12_55pm.pdf" at bounding box center [617, 484] width 251 height 30
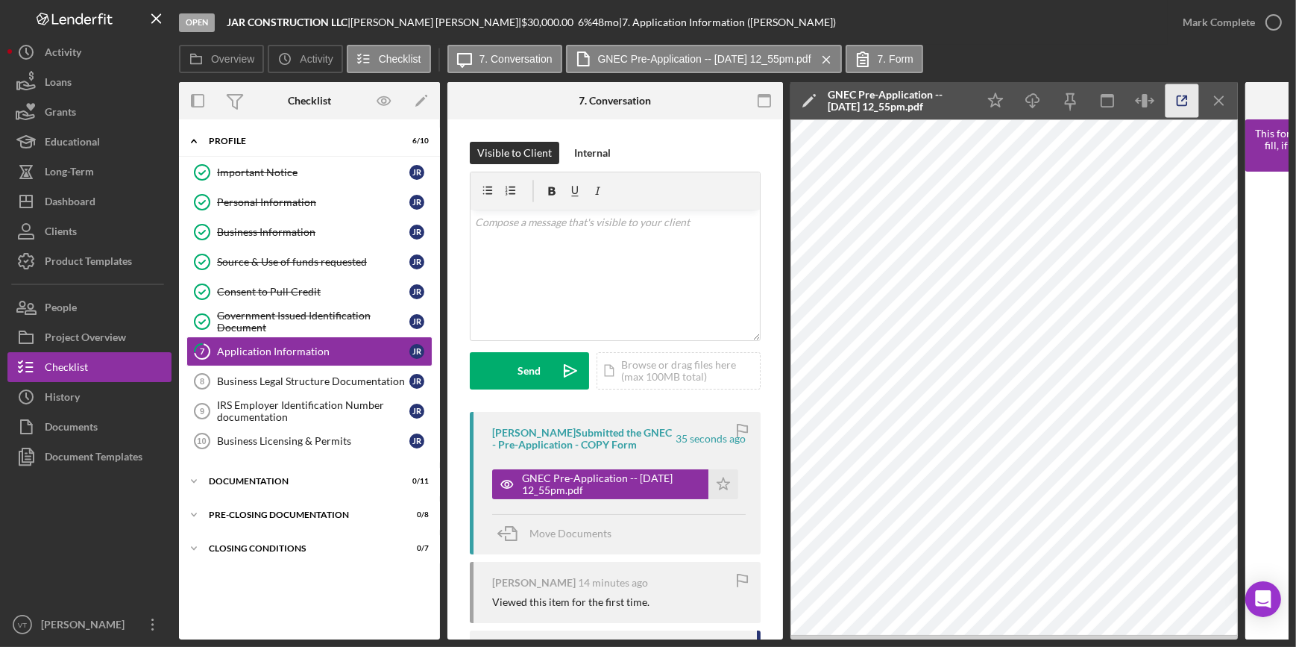
click at [1169, 97] on icon "button" at bounding box center [1183, 101] width 34 height 34
click at [1186, 21] on div "Mark Complete" at bounding box center [1219, 22] width 72 height 30
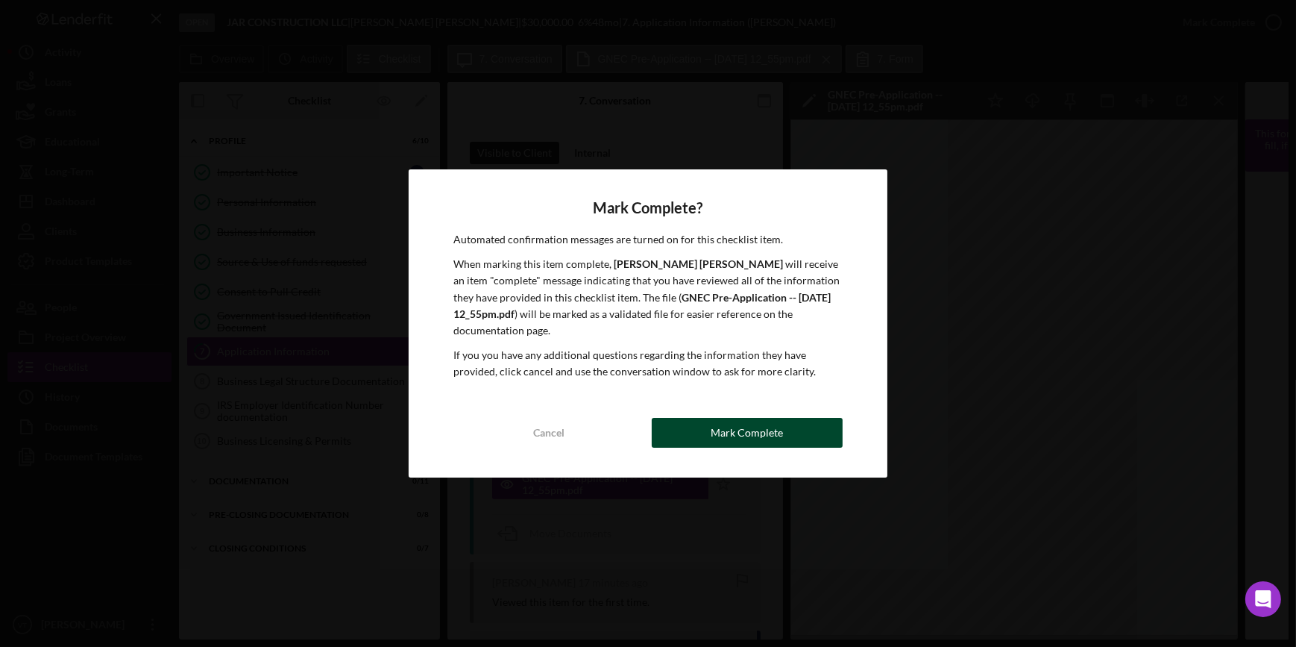
click at [796, 423] on button "Mark Complete" at bounding box center [747, 433] width 191 height 30
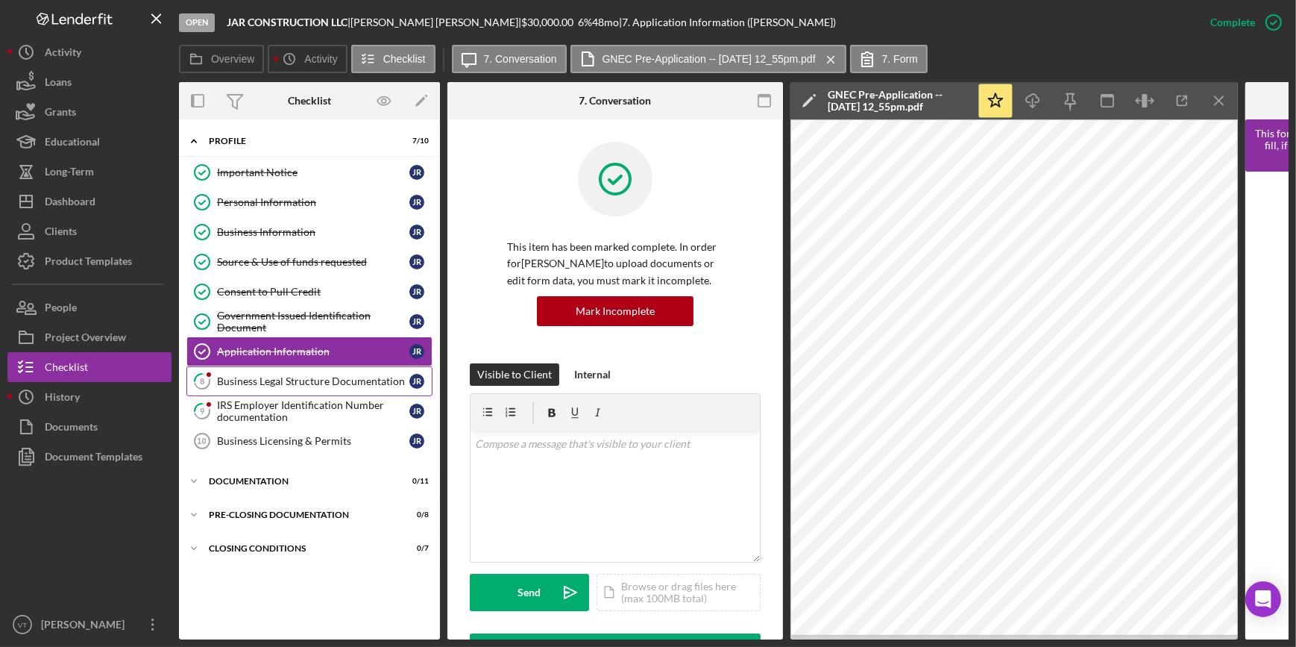
click at [294, 375] on div "Business Legal Structure Documentation" at bounding box center [313, 381] width 192 height 12
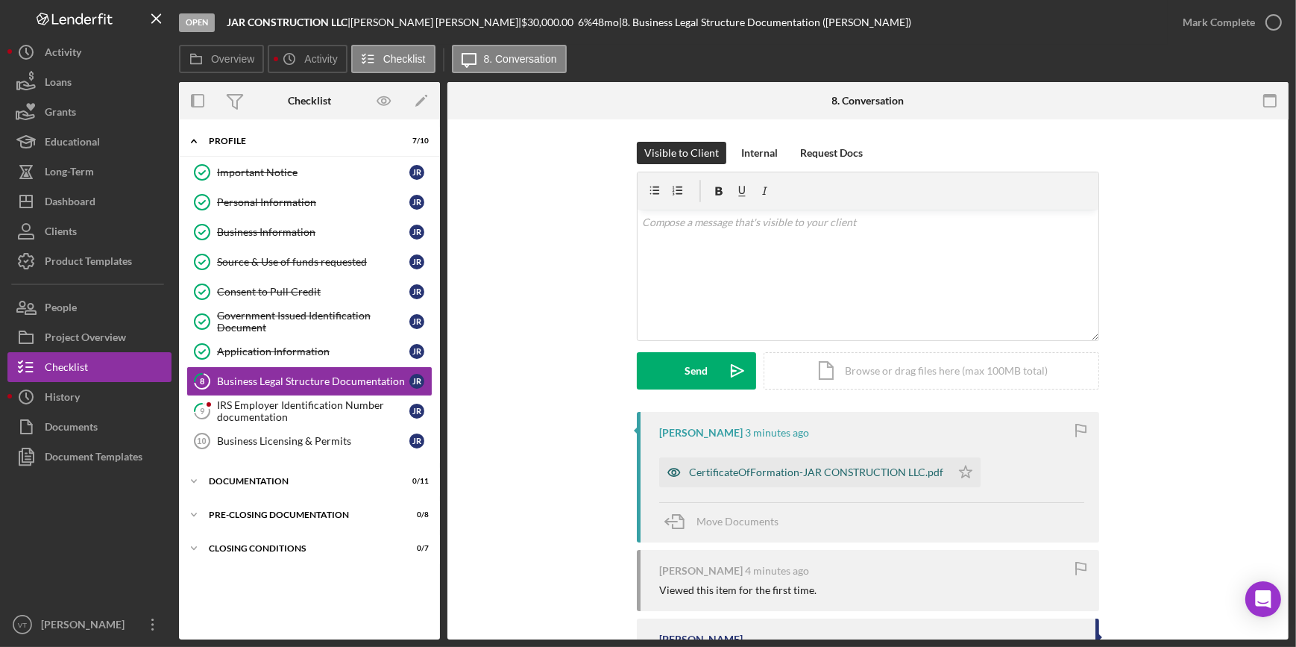
click at [761, 465] on div "CertificateOfFormation-JAR CONSTRUCTION LLC.pdf" at bounding box center [805, 472] width 292 height 30
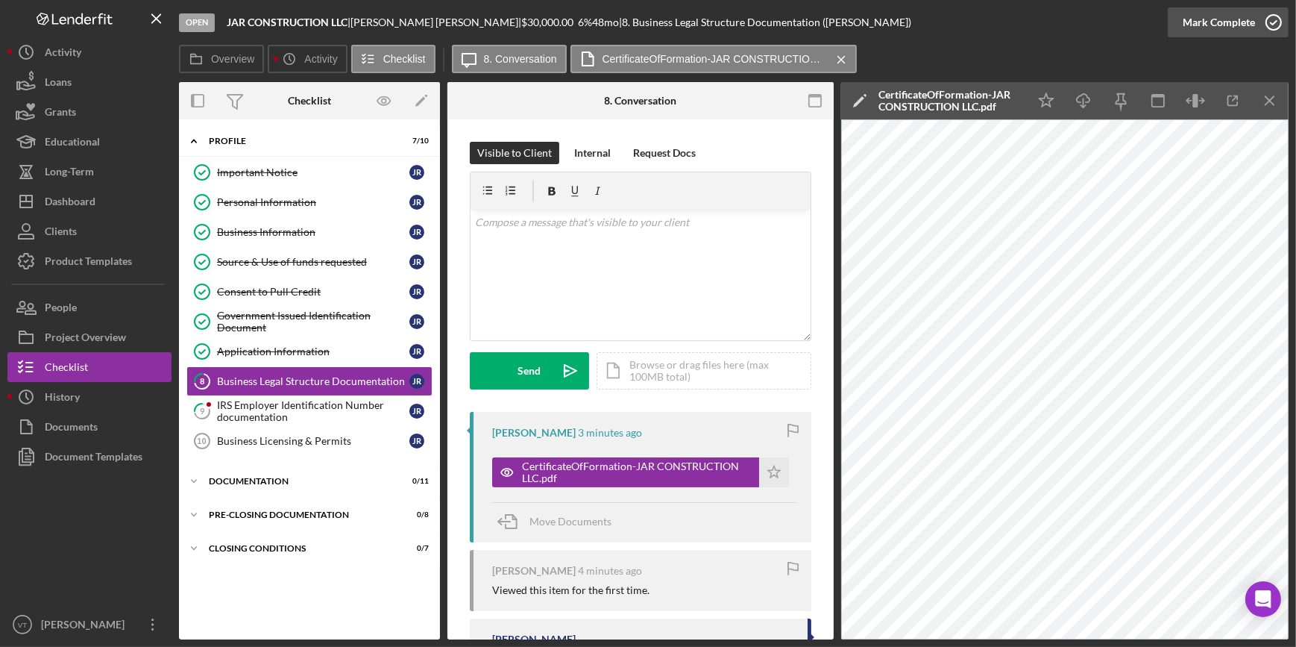
click at [1195, 26] on div "Mark Complete" at bounding box center [1219, 22] width 72 height 30
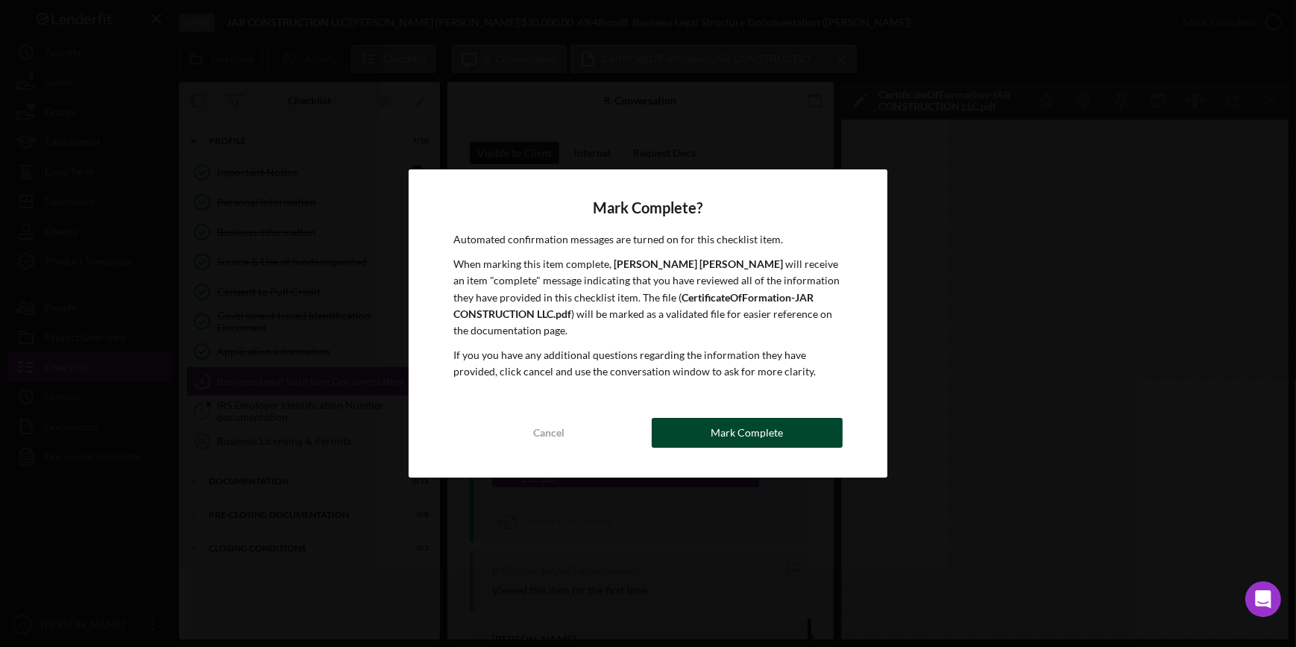
click at [788, 424] on button "Mark Complete" at bounding box center [747, 433] width 191 height 30
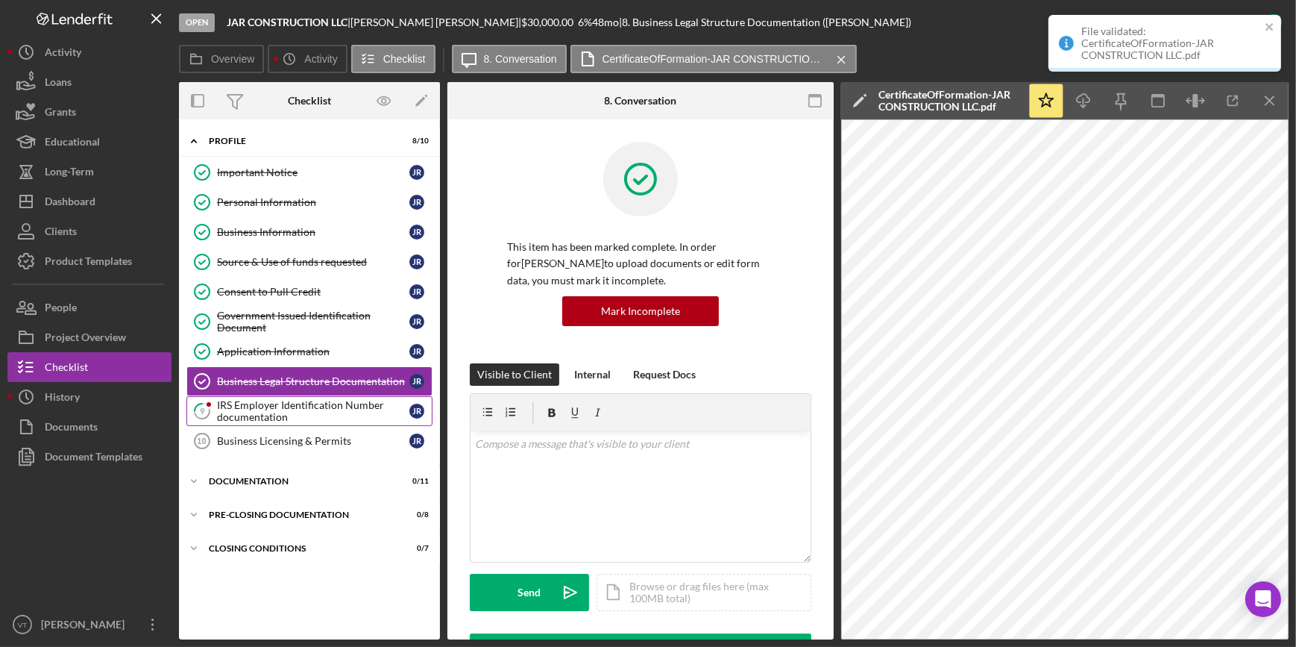
click at [298, 412] on div "IRS Employer Identification Number documentation" at bounding box center [313, 411] width 192 height 24
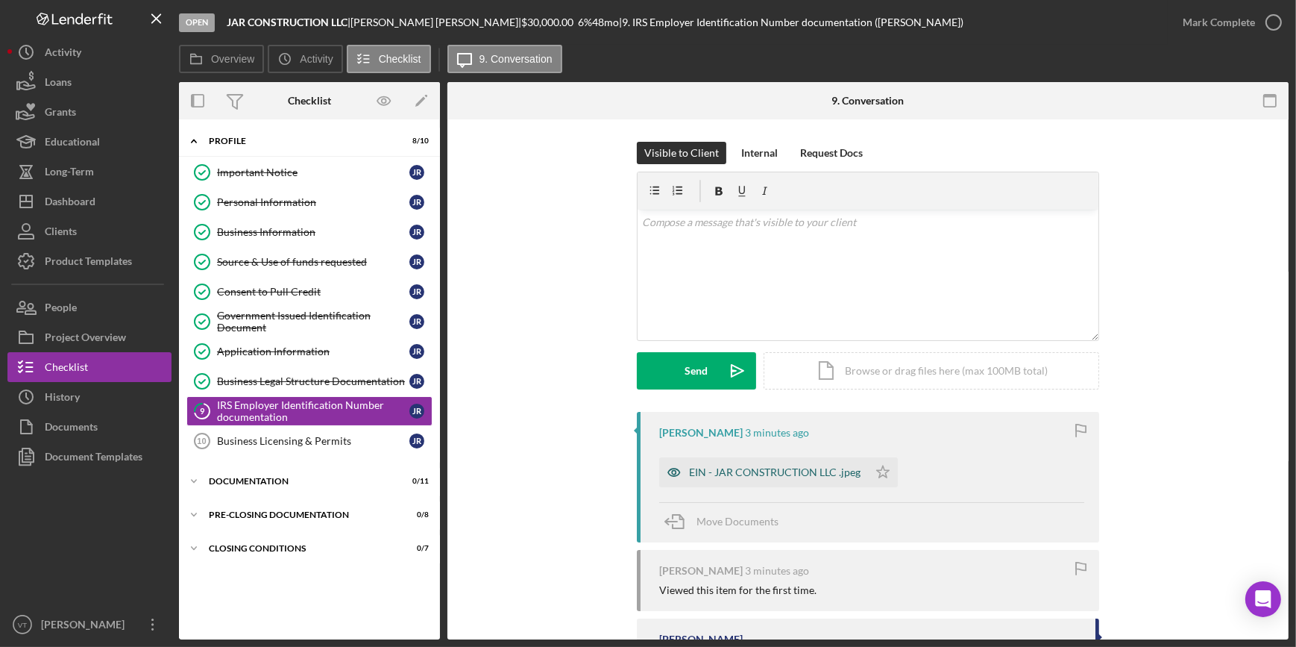
click at [782, 467] on div "EIN - JAR CONSTRUCTION LLC .jpeg" at bounding box center [775, 472] width 172 height 12
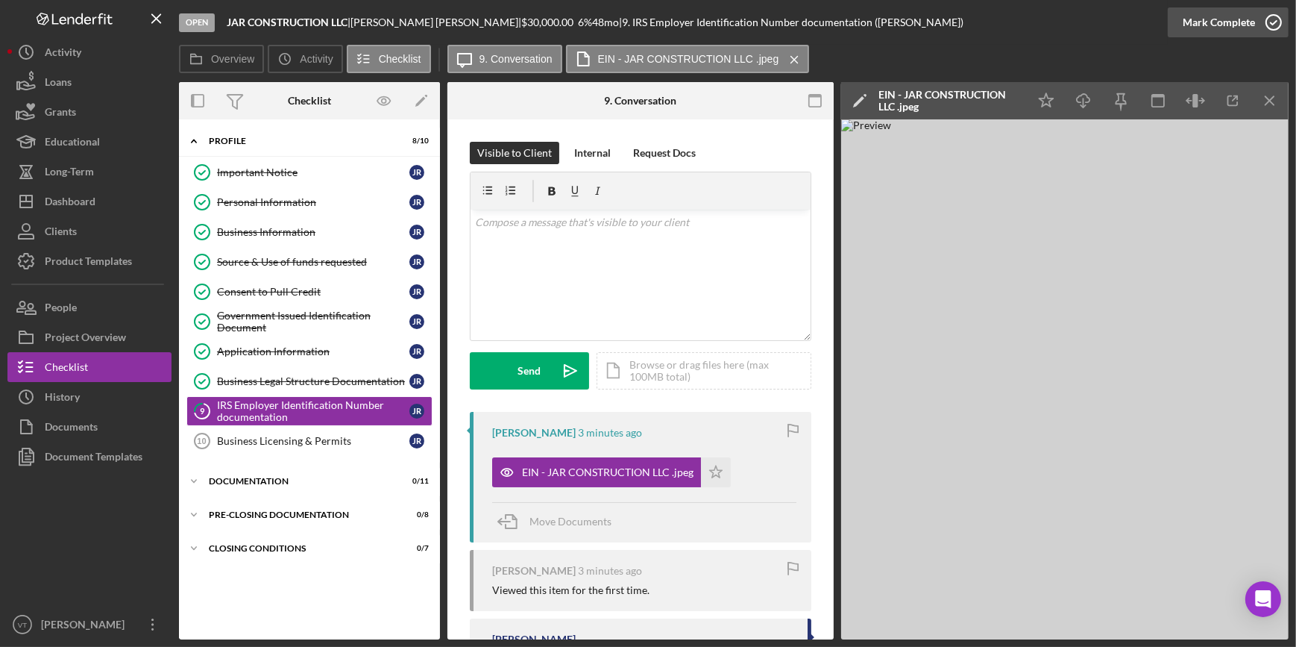
click at [1206, 25] on div "Mark Complete" at bounding box center [1219, 22] width 72 height 30
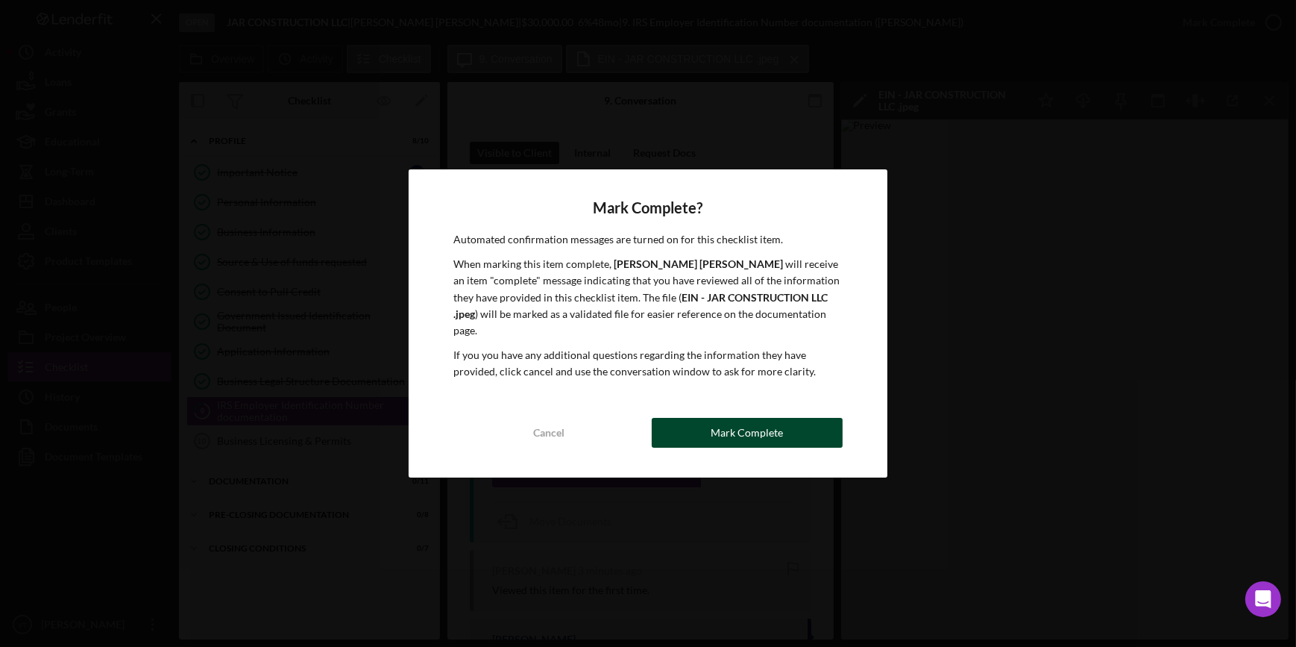
click at [769, 420] on div "Mark Complete" at bounding box center [747, 433] width 72 height 30
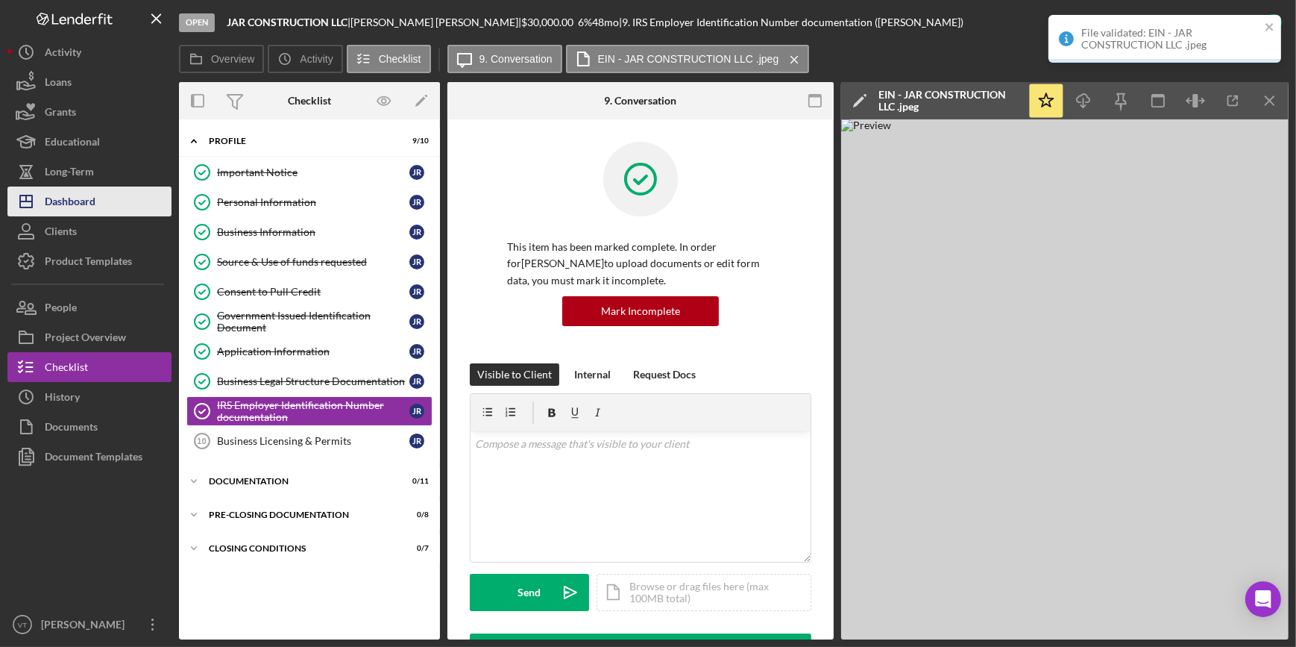
click at [112, 209] on button "Icon/Dashboard Dashboard" at bounding box center [89, 201] width 164 height 30
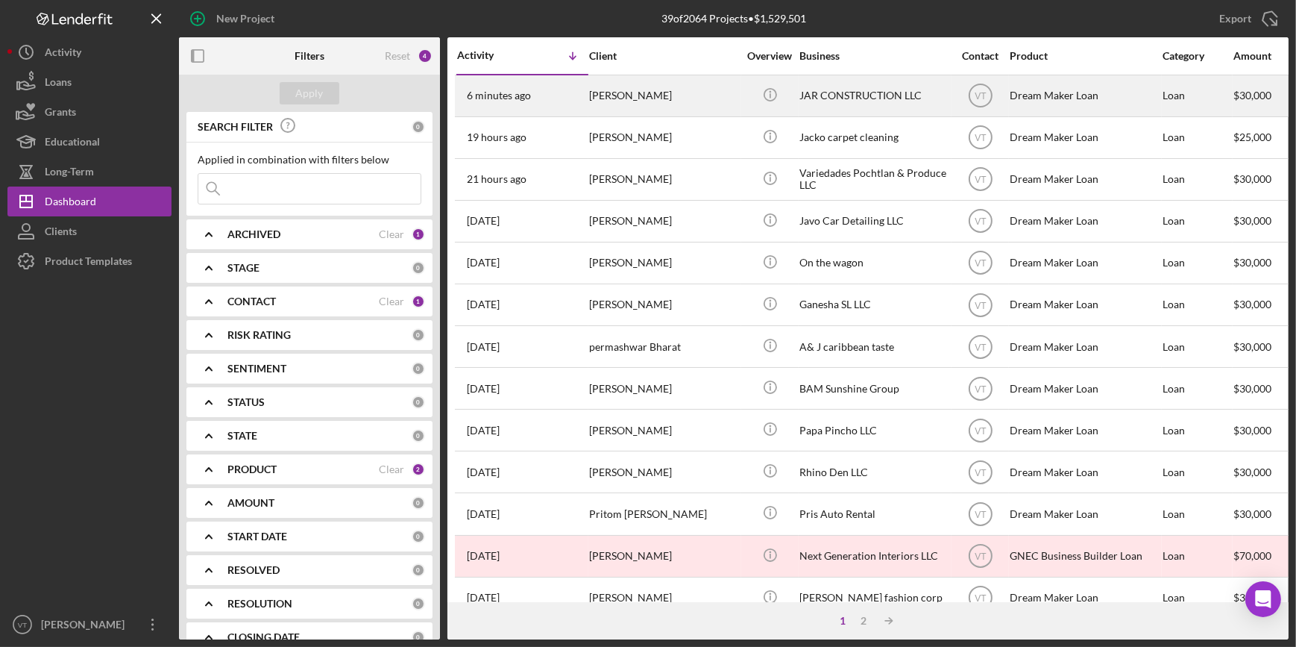
click at [552, 94] on div "6 minutes ago JORGE RAMOS" at bounding box center [522, 96] width 131 height 40
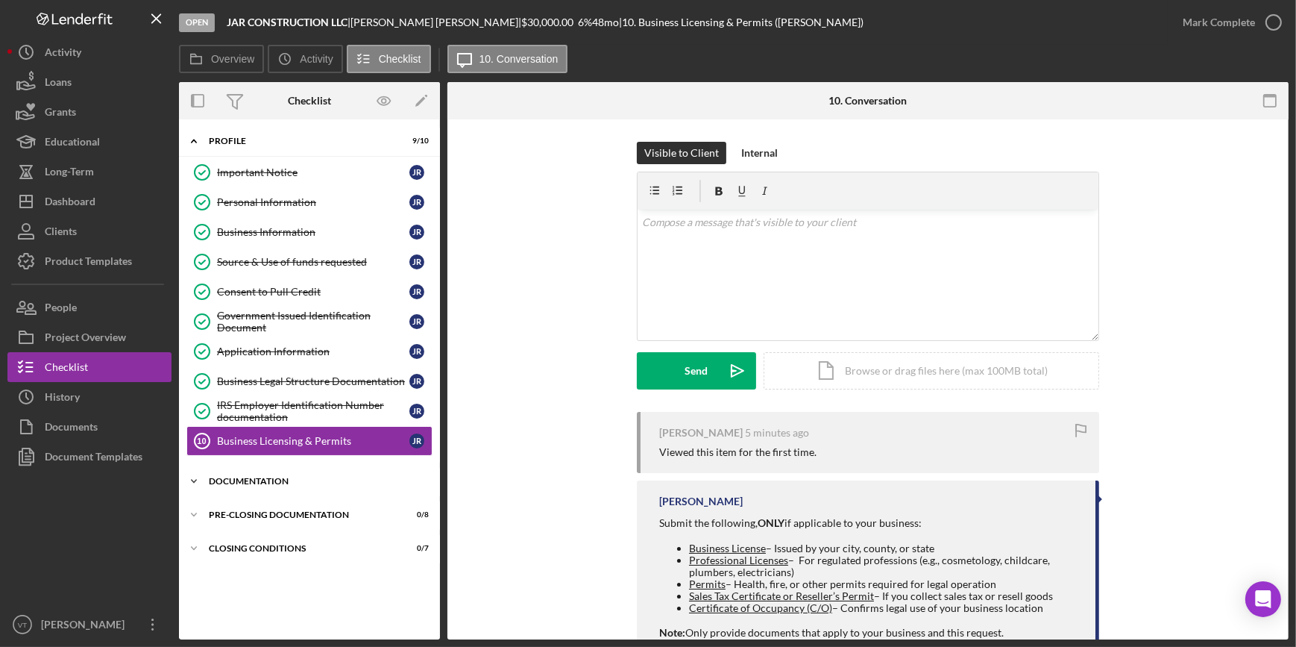
click at [204, 471] on icon "Icon/Expander" at bounding box center [194, 481] width 30 height 30
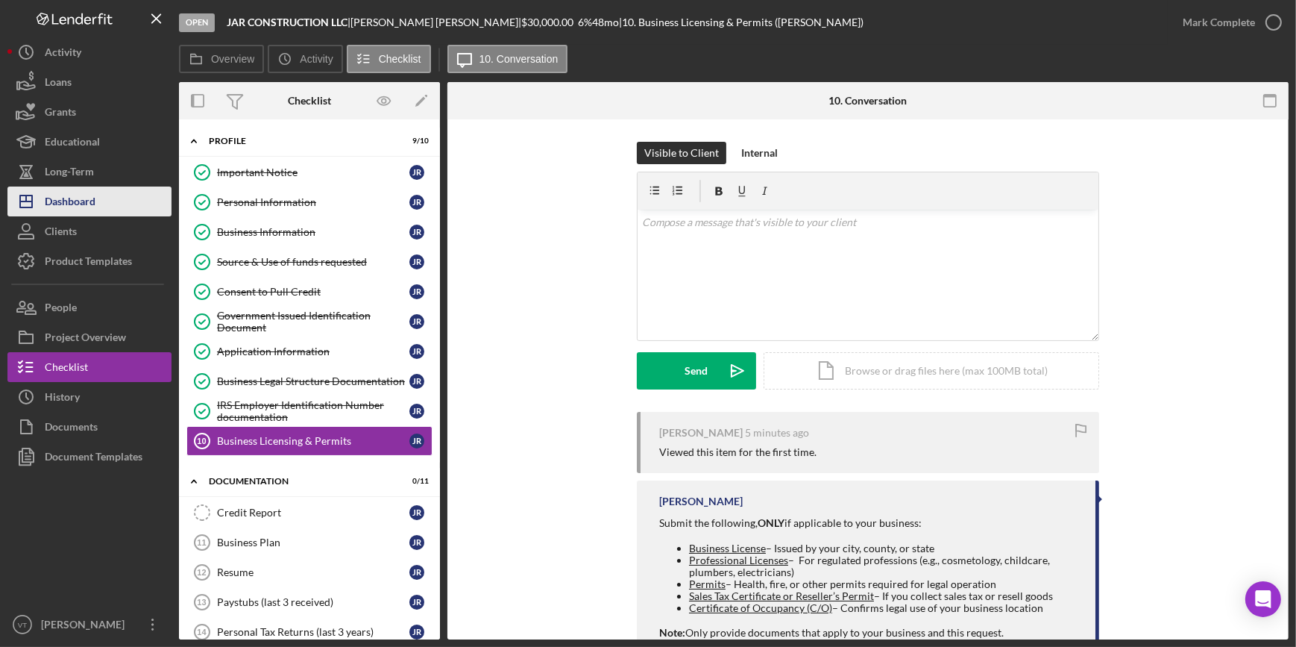
click at [118, 193] on button "Icon/Dashboard Dashboard" at bounding box center [89, 201] width 164 height 30
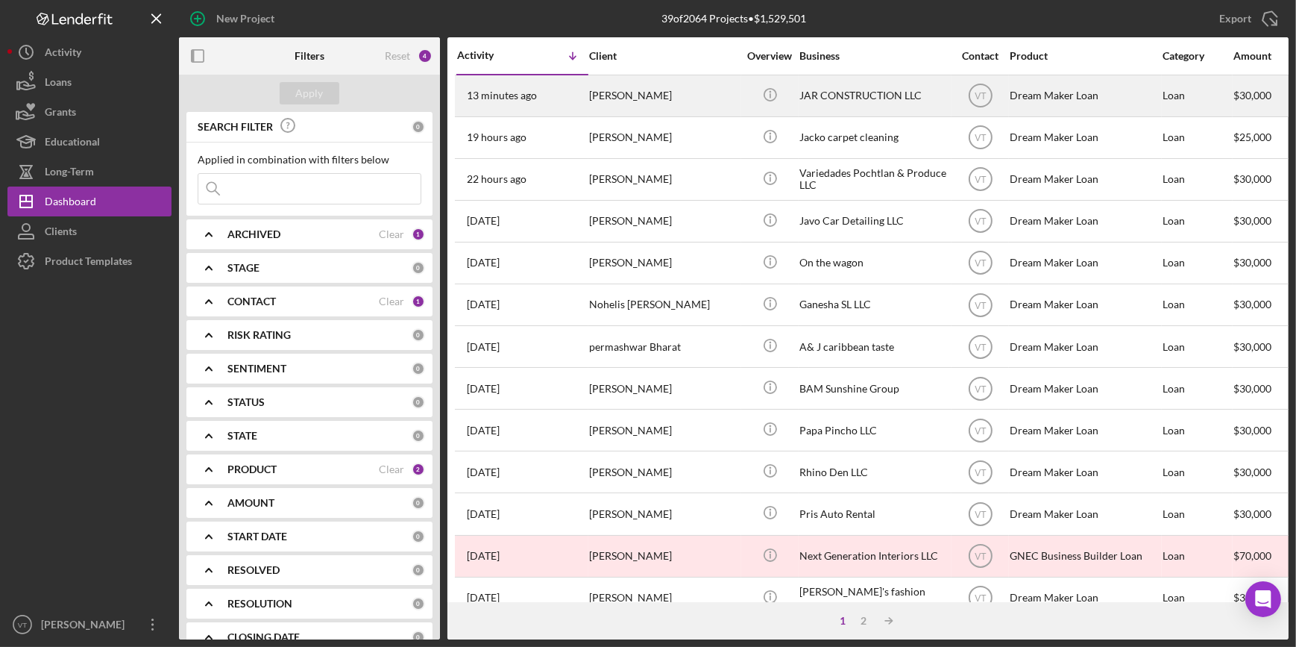
click at [617, 107] on div "[PERSON_NAME]" at bounding box center [663, 96] width 149 height 40
